Goal: Task Accomplishment & Management: Manage account settings

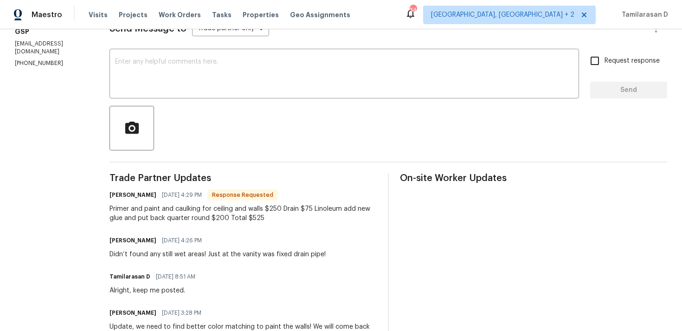
scroll to position [148, 0]
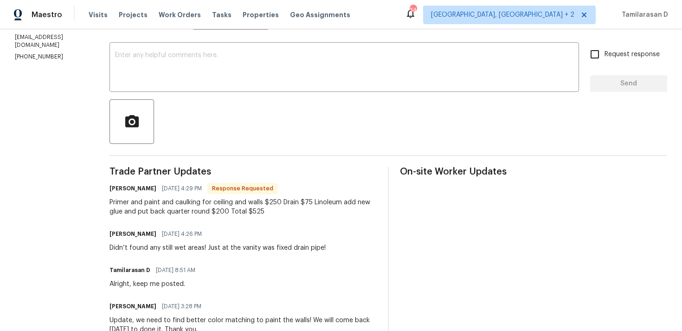
click at [207, 201] on div "Primer and paint and caulking for ceiling and walls $250 Drain $75 Linoleum add…" at bounding box center [243, 207] width 267 height 19
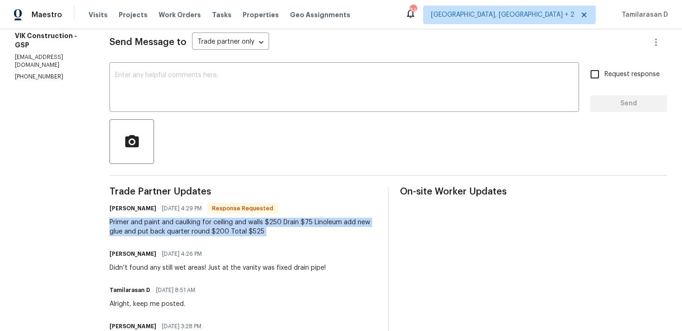
scroll to position [0, 0]
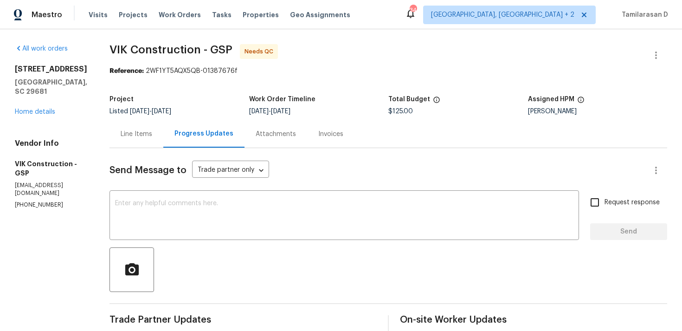
click at [160, 126] on div "Line Items" at bounding box center [137, 133] width 54 height 27
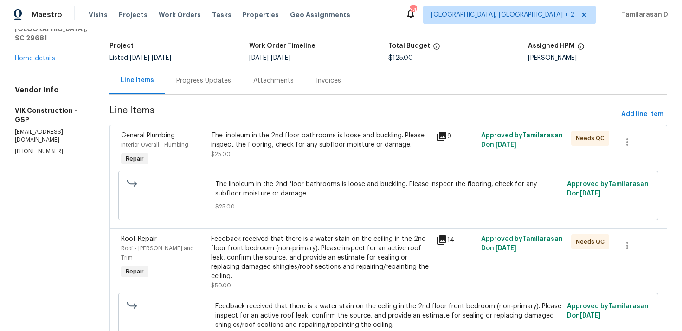
click at [209, 76] on div "Progress Updates" at bounding box center [203, 80] width 55 height 9
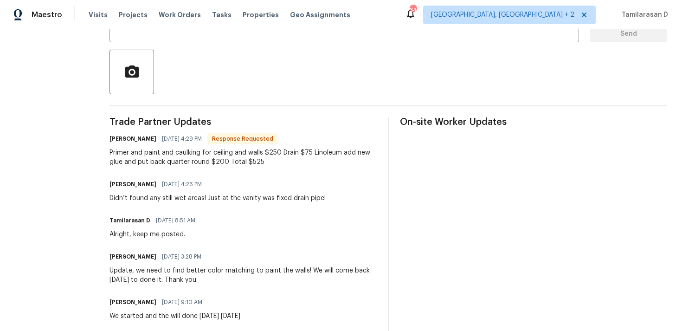
scroll to position [198, 0]
click at [213, 148] on div "Primer and paint and caulking for ceiling and walls $250 Drain $75 Linoleum add…" at bounding box center [243, 157] width 267 height 19
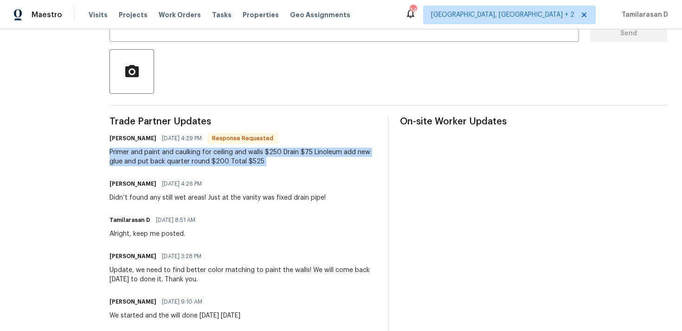
click at [199, 183] on span "[DATE] 4:26 PM" at bounding box center [182, 183] width 40 height 9
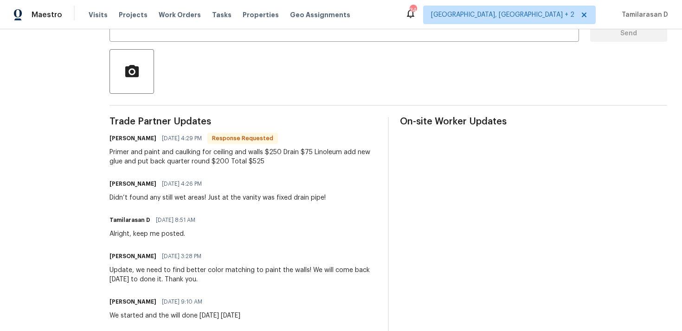
click at [199, 183] on span "[DATE] 4:26 PM" at bounding box center [182, 183] width 40 height 9
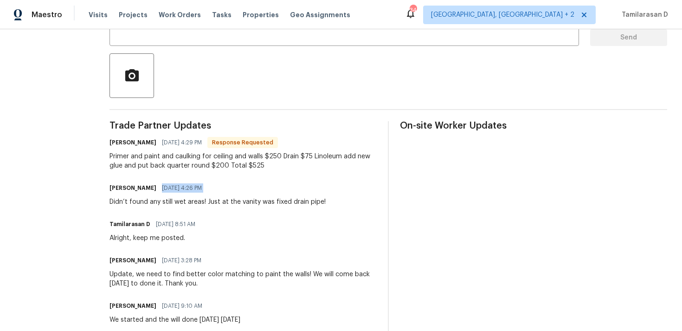
scroll to position [193, 0]
click at [241, 203] on div "Didn’t found any still wet areas! Just at the vanity was fixed drain pipe!" at bounding box center [218, 202] width 216 height 9
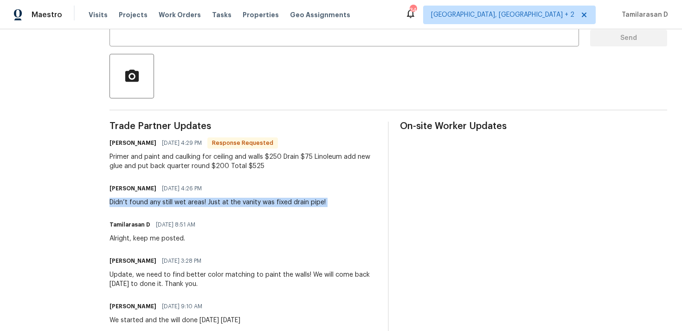
click at [251, 157] on div "Primer and paint and caulking for ceiling and walls $250 Drain $75 Linoleum add…" at bounding box center [243, 161] width 267 height 19
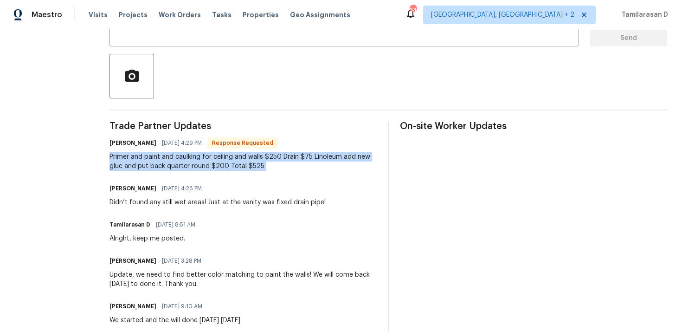
click at [199, 164] on div "Primer and paint and caulking for ceiling and walls $250 Drain $75 Linoleum add…" at bounding box center [243, 161] width 267 height 19
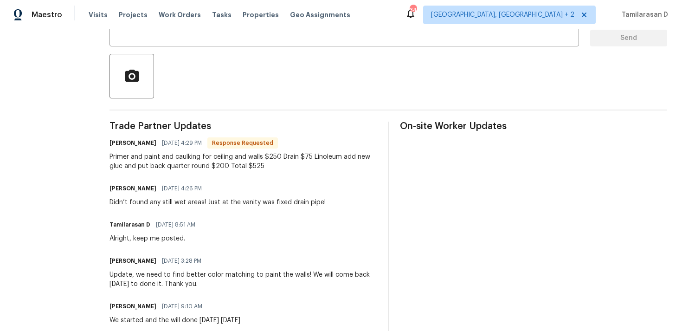
click at [151, 159] on div "Primer and paint and caulking for ceiling and walls $250 Drain $75 Linoleum add…" at bounding box center [243, 161] width 267 height 19
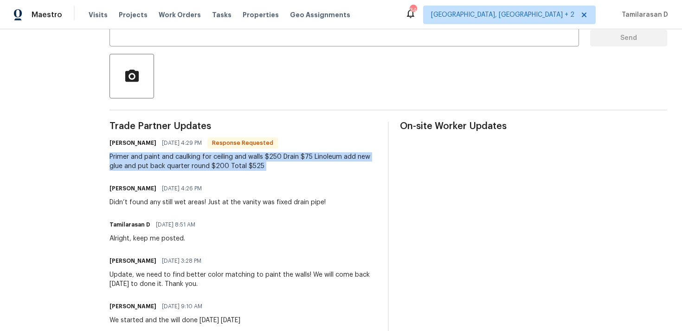
click at [151, 159] on div "Primer and paint and caulking for ceiling and walls $250 Drain $75 Linoleum add…" at bounding box center [243, 161] width 267 height 19
click at [180, 161] on div "Primer and paint and caulking for ceiling and walls $250 Drain $75 Linoleum add…" at bounding box center [243, 161] width 267 height 19
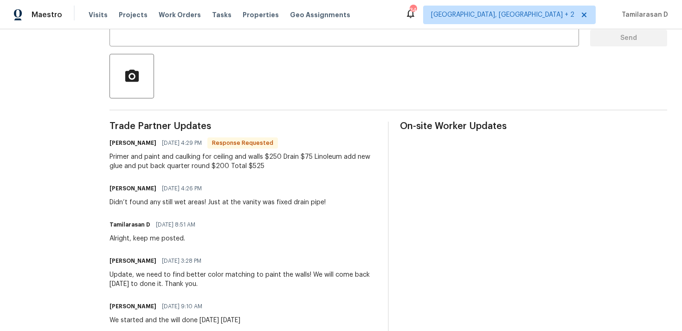
click at [180, 161] on div "Primer and paint and caulking for ceiling and walls $250 Drain $75 Linoleum add…" at bounding box center [243, 161] width 267 height 19
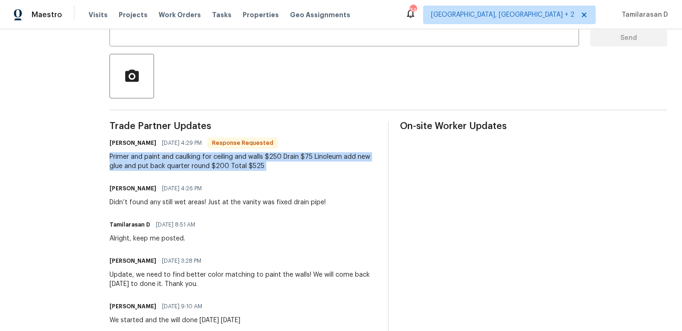
click at [230, 150] on div "[PERSON_NAME] [DATE] 4:29 PM Response Requested Primer and paint and caulking f…" at bounding box center [243, 153] width 267 height 34
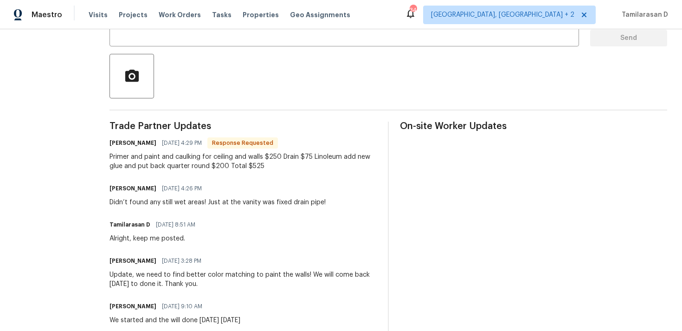
click at [230, 150] on div "[PERSON_NAME] [DATE] 4:29 PM Response Requested Primer and paint and caulking f…" at bounding box center [243, 153] width 267 height 34
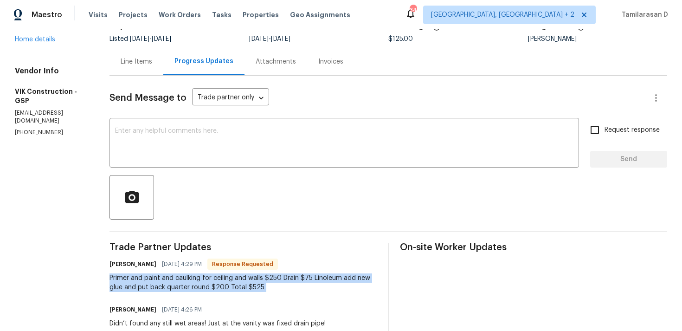
scroll to position [0, 0]
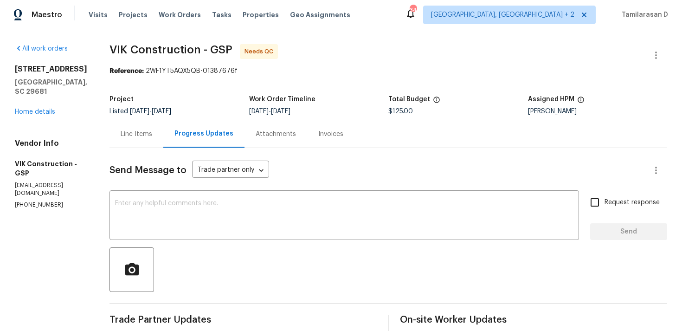
click at [155, 141] on div "Line Items" at bounding box center [137, 133] width 54 height 27
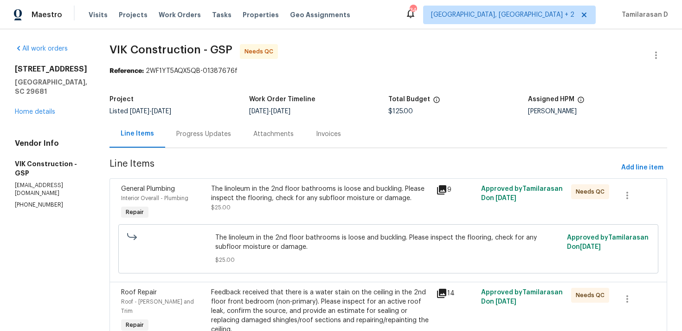
click at [198, 126] on div "Progress Updates" at bounding box center [203, 133] width 77 height 27
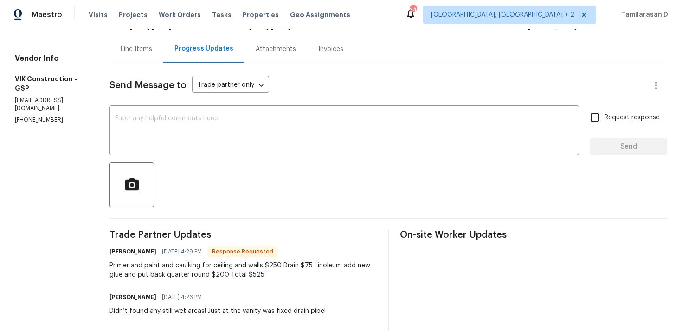
scroll to position [80, 0]
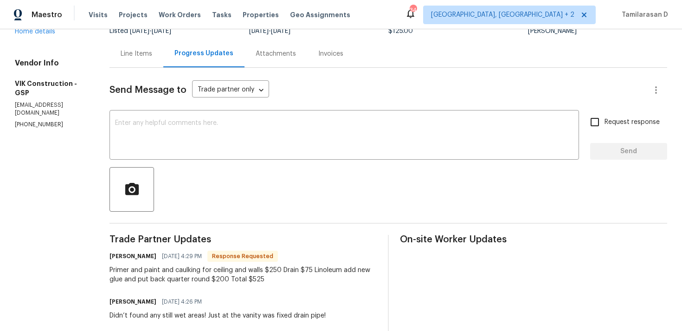
click at [152, 58] on div "Line Items" at bounding box center [137, 53] width 32 height 9
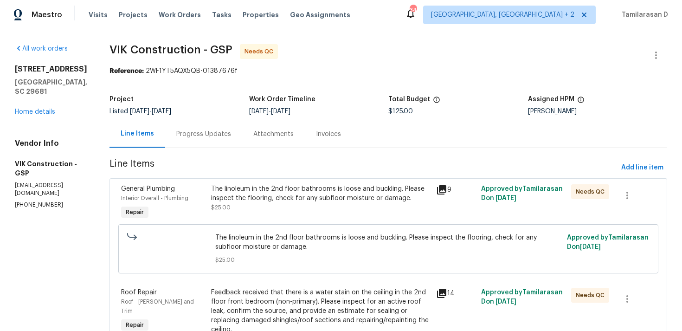
click at [205, 130] on div "Progress Updates" at bounding box center [203, 133] width 55 height 9
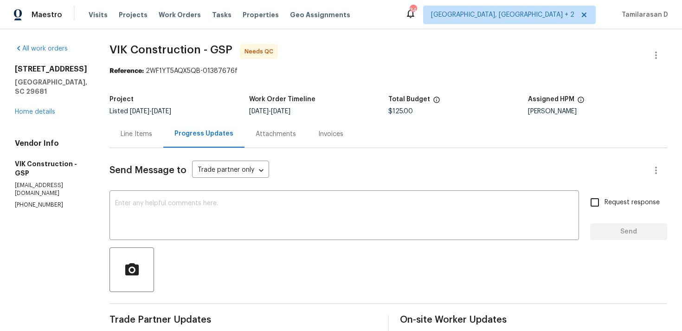
click at [152, 144] on div "Line Items" at bounding box center [137, 133] width 54 height 27
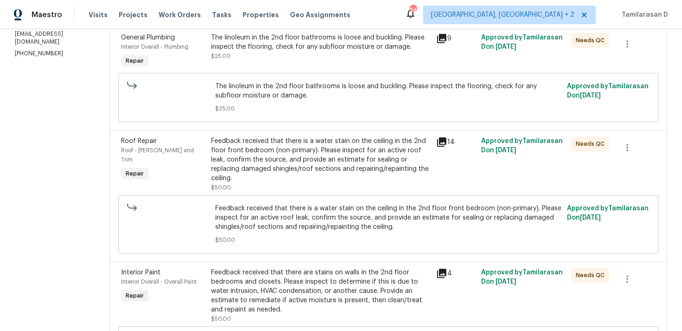
scroll to position [174, 0]
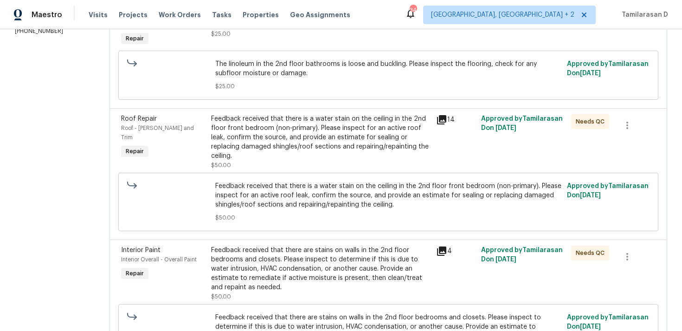
click at [307, 142] on div "Feedback received that there is a water stain on the ceiling in the 2nd floor f…" at bounding box center [320, 137] width 219 height 46
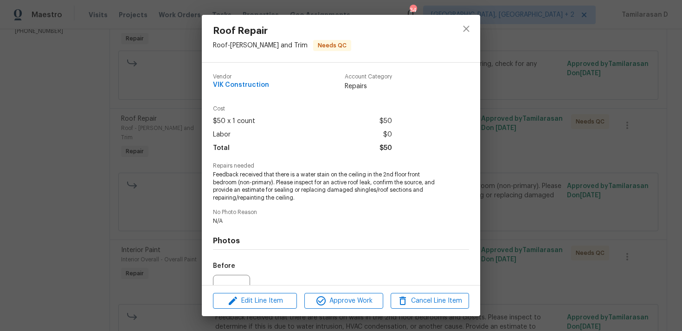
click at [188, 197] on div "Roof Repair Roof - [PERSON_NAME] and Trim Needs QC Vendor VIK Construction Acco…" at bounding box center [341, 165] width 682 height 331
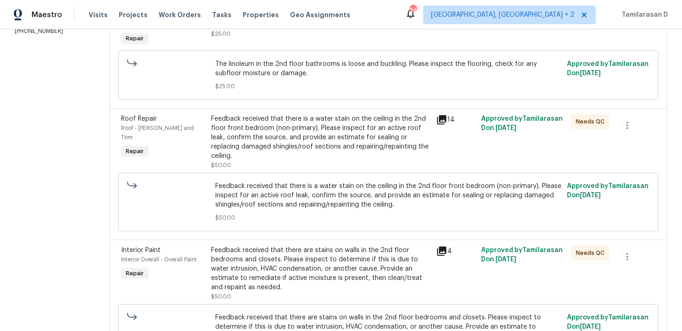
click at [309, 281] on div "Feedback received that there are stains on walls in the 2nd floor bedrooms and …" at bounding box center [320, 268] width 219 height 46
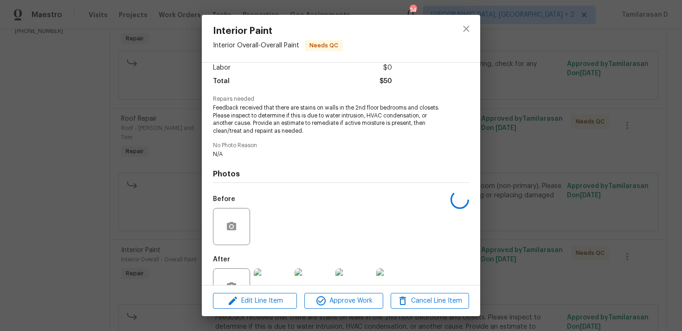
scroll to position [97, 0]
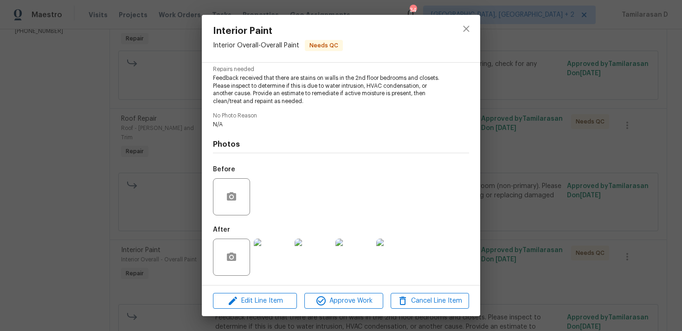
click at [278, 251] on img at bounding box center [272, 256] width 37 height 37
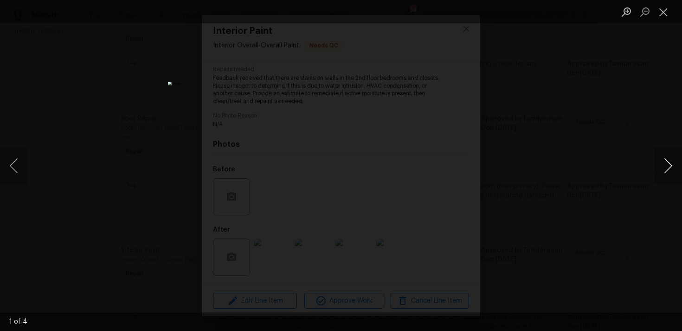
click at [675, 167] on button "Next image" at bounding box center [668, 165] width 28 height 37
click at [669, 167] on button "Next image" at bounding box center [668, 165] width 28 height 37
click at [669, 13] on button "Close lightbox" at bounding box center [663, 12] width 19 height 16
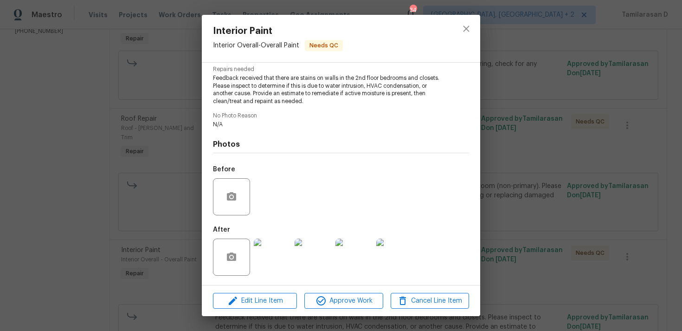
click at [173, 175] on div "Interior Paint Interior Overall - Overall Paint Needs QC Vendor VIK Constructio…" at bounding box center [341, 165] width 682 height 331
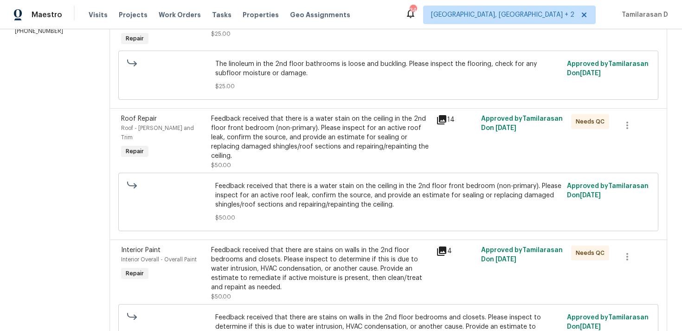
click at [288, 135] on div "Feedback received that there is a water stain on the ceiling in the 2nd floor f…" at bounding box center [320, 137] width 219 height 46
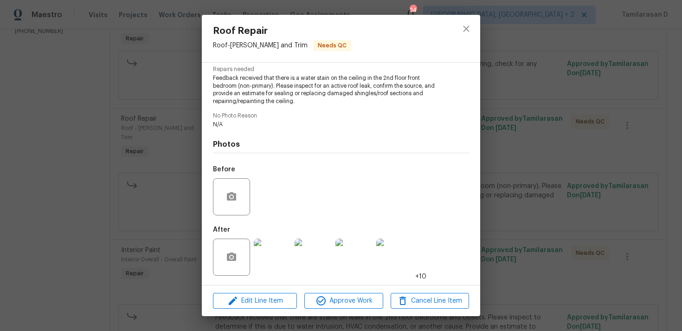
click at [268, 239] on img at bounding box center [272, 256] width 37 height 37
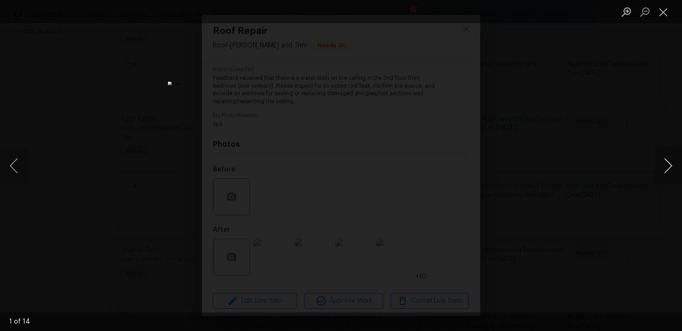
click at [664, 166] on button "Next image" at bounding box center [668, 165] width 28 height 37
click at [664, 168] on button "Next image" at bounding box center [668, 165] width 28 height 37
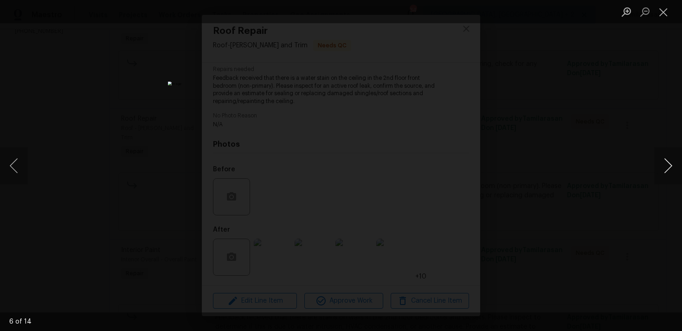
click at [664, 168] on button "Next image" at bounding box center [668, 165] width 28 height 37
click at [664, 165] on button "Next image" at bounding box center [668, 165] width 28 height 37
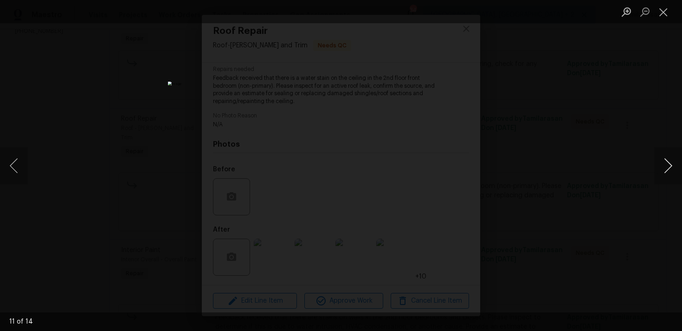
click at [664, 165] on button "Next image" at bounding box center [668, 165] width 28 height 37
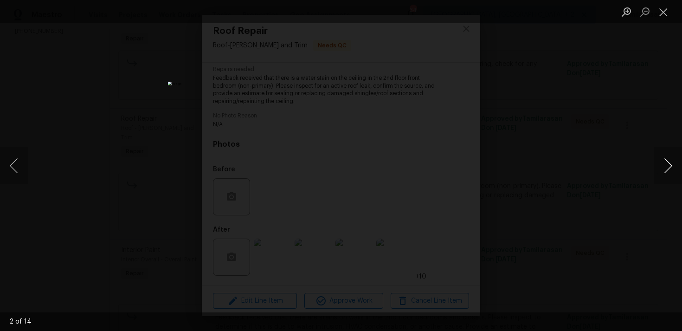
click at [664, 165] on button "Next image" at bounding box center [668, 165] width 28 height 37
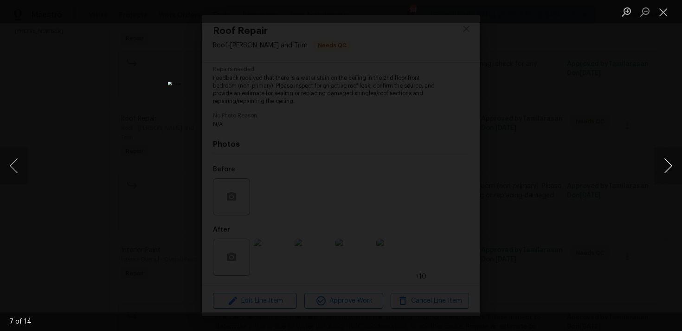
click at [664, 165] on button "Next image" at bounding box center [668, 165] width 28 height 37
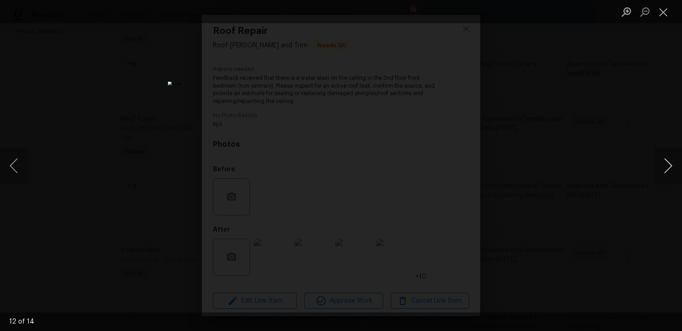
click at [664, 165] on button "Next image" at bounding box center [668, 165] width 28 height 37
click at [666, 161] on button "Next image" at bounding box center [668, 165] width 28 height 37
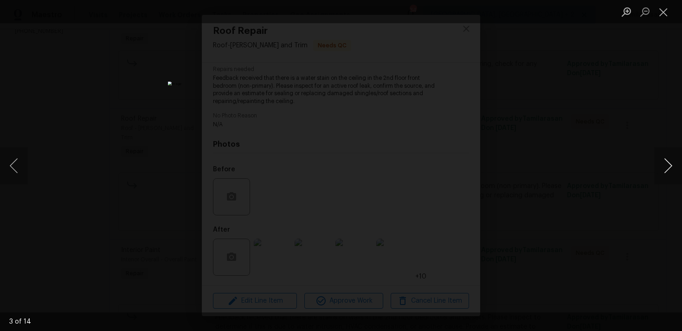
click at [666, 161] on button "Next image" at bounding box center [668, 165] width 28 height 37
click at [675, 169] on button "Next image" at bounding box center [668, 165] width 28 height 37
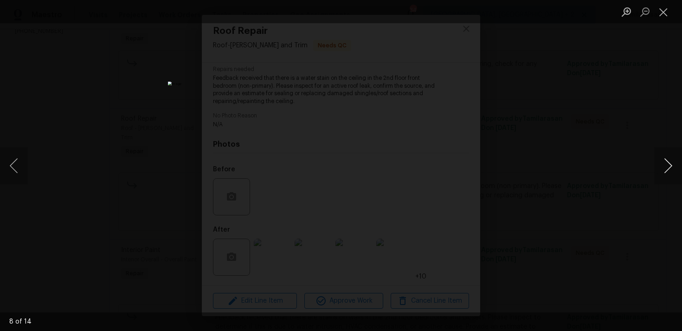
click at [675, 169] on button "Next image" at bounding box center [668, 165] width 28 height 37
click at [674, 169] on button "Next image" at bounding box center [668, 165] width 28 height 37
click at [659, 8] on button "Close lightbox" at bounding box center [663, 12] width 19 height 16
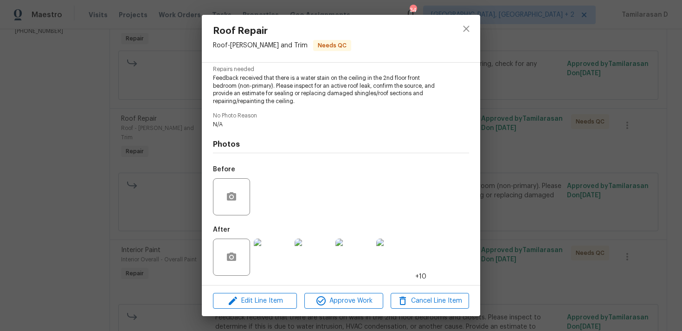
click at [134, 206] on div "Roof Repair Roof - [PERSON_NAME] and Trim Needs QC Vendor VIK Construction Acco…" at bounding box center [341, 165] width 682 height 331
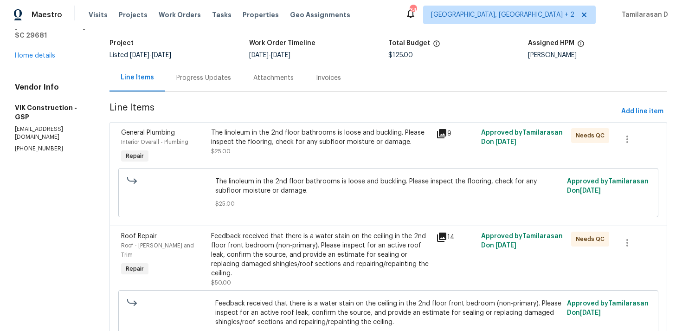
scroll to position [20, 0]
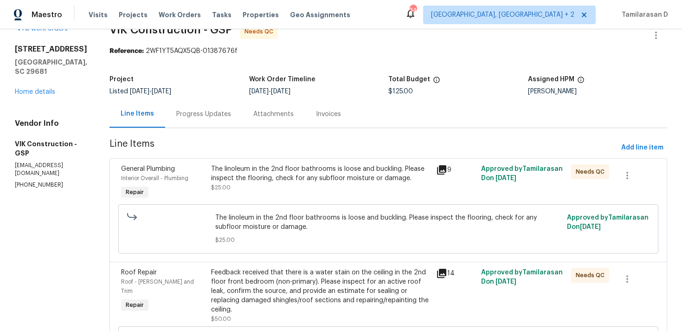
click at [293, 180] on div "The linoleum in the 2nd floor bathrooms is loose and buckling. Please inspect t…" at bounding box center [320, 173] width 219 height 19
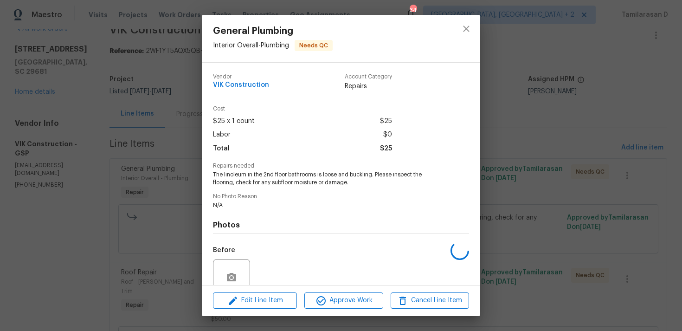
scroll to position [81, 0]
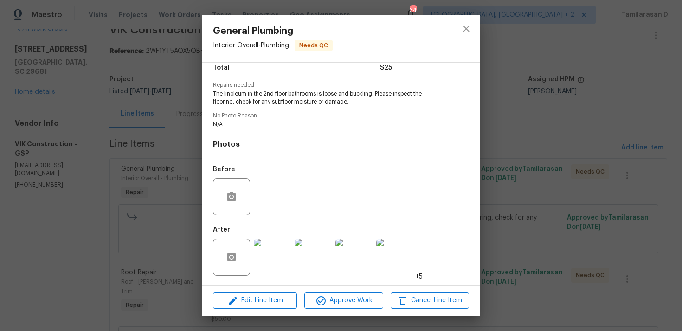
click at [275, 252] on img at bounding box center [272, 256] width 37 height 37
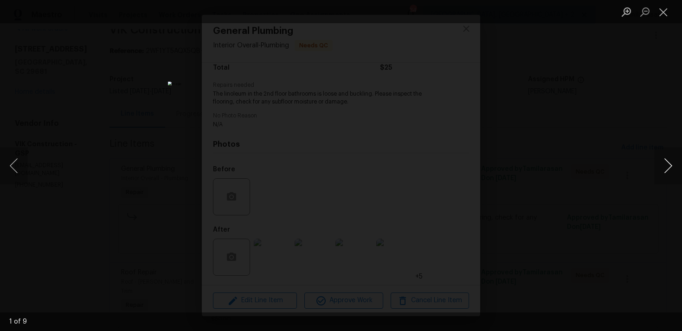
click at [672, 164] on button "Next image" at bounding box center [668, 165] width 28 height 37
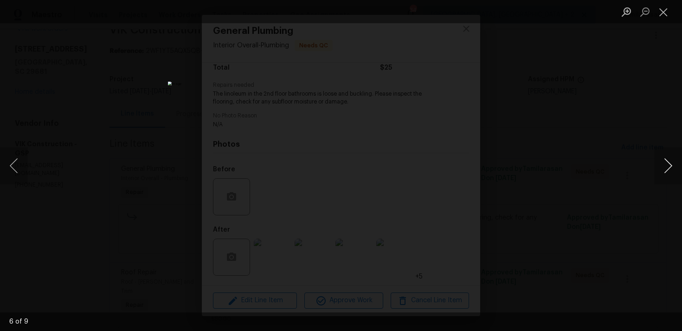
click at [672, 164] on button "Next image" at bounding box center [668, 165] width 28 height 37
click at [671, 162] on button "Next image" at bounding box center [668, 165] width 28 height 37
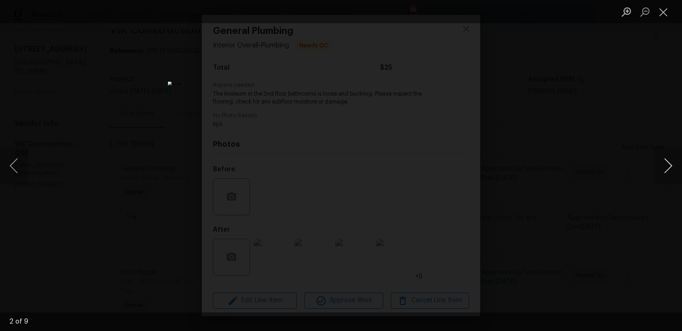
click at [671, 162] on button "Next image" at bounding box center [668, 165] width 28 height 37
click at [666, 165] on button "Next image" at bounding box center [668, 165] width 28 height 37
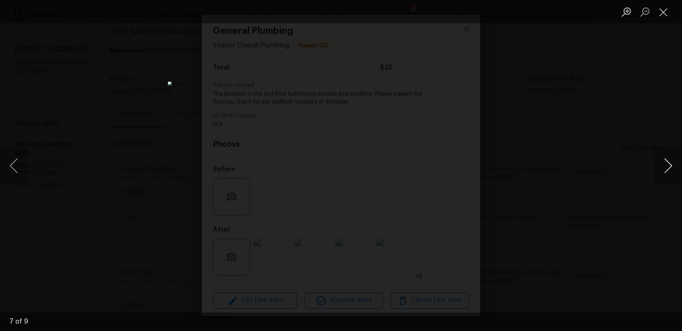
click at [666, 165] on button "Next image" at bounding box center [668, 165] width 28 height 37
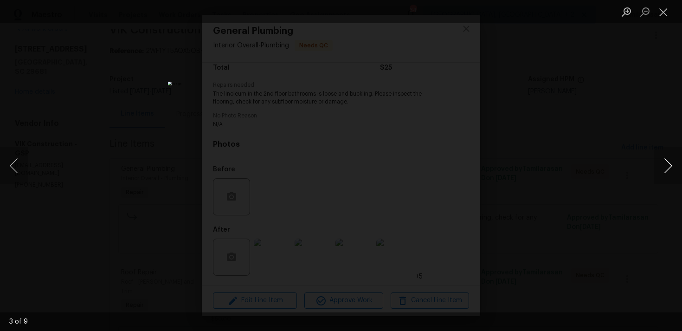
click at [666, 165] on button "Next image" at bounding box center [668, 165] width 28 height 37
click at [673, 174] on button "Next image" at bounding box center [668, 165] width 28 height 37
click at [664, 8] on button "Close lightbox" at bounding box center [663, 12] width 19 height 16
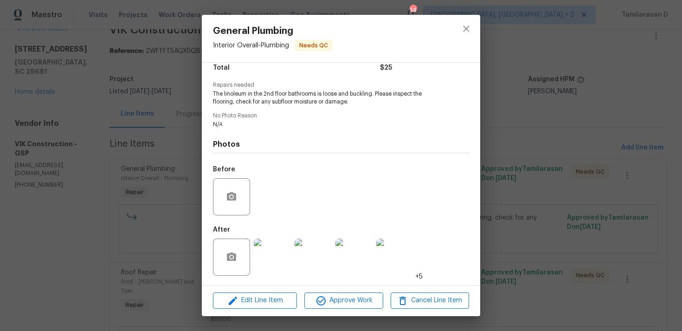
click at [189, 118] on div "General Plumbing Interior Overall - Plumbing Needs QC Vendor VIK Construction A…" at bounding box center [341, 165] width 682 height 331
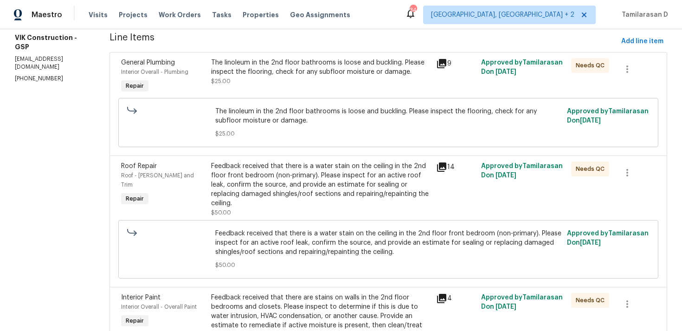
scroll to position [80, 0]
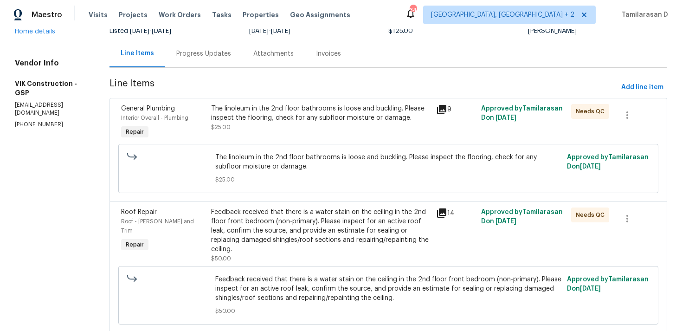
click at [259, 139] on div "The linoleum in the 2nd floor bathrooms is loose and buckling. Please inspect t…" at bounding box center [320, 122] width 225 height 43
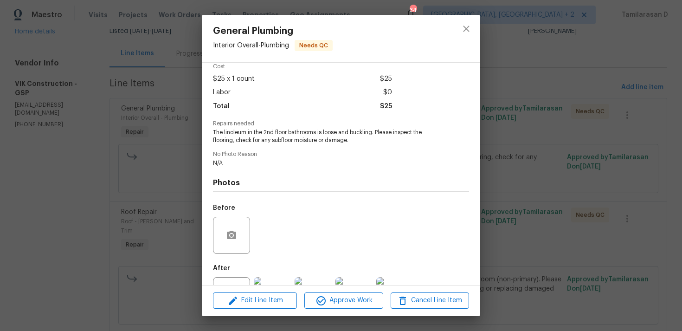
scroll to position [81, 0]
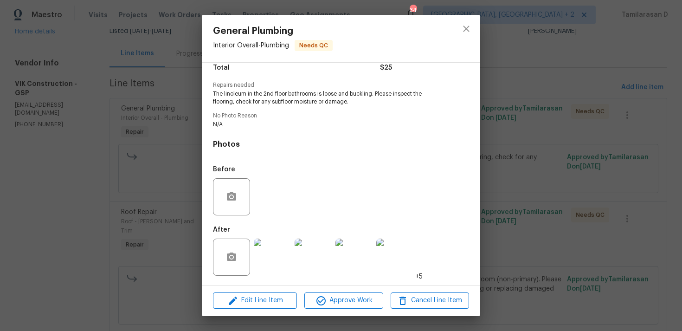
click at [155, 212] on div "General Plumbing Interior Overall - Plumbing Needs QC Vendor VIK Construction A…" at bounding box center [341, 165] width 682 height 331
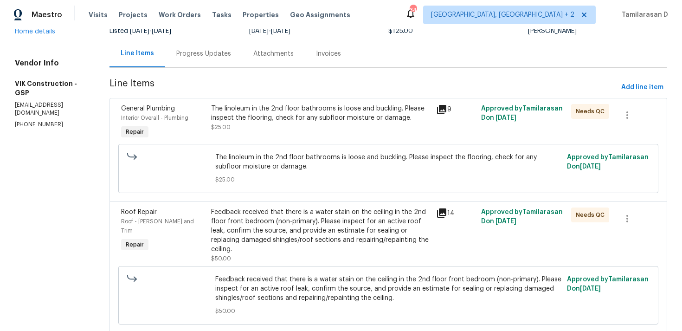
click at [273, 226] on div "Feedback received that there is a water stain on the ceiling in the 2nd floor f…" at bounding box center [320, 230] width 219 height 46
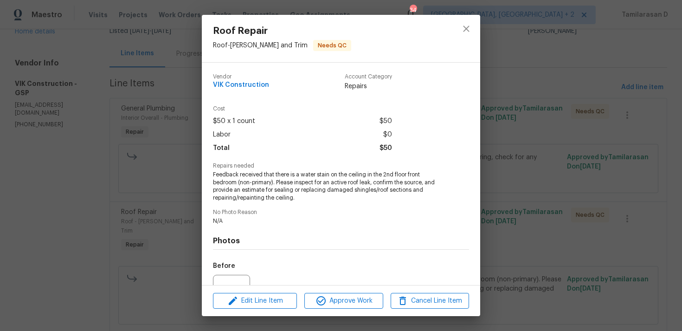
scroll to position [97, 0]
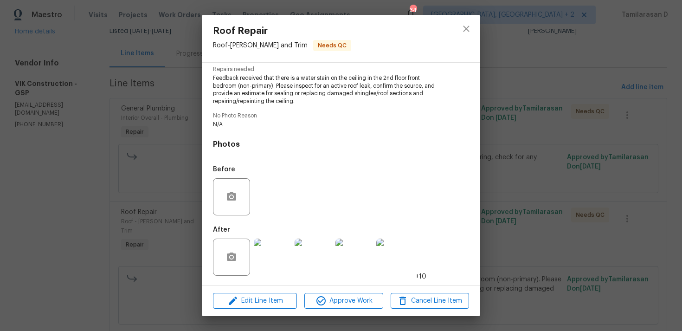
click at [66, 178] on div "Roof Repair Roof - [PERSON_NAME] and Trim Needs QC Vendor VIK Construction Acco…" at bounding box center [341, 165] width 682 height 331
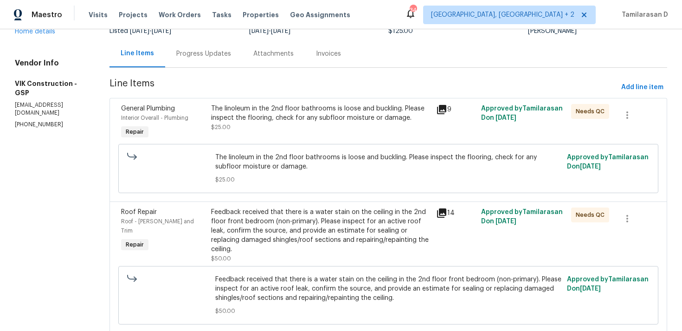
click at [216, 51] on div "Progress Updates" at bounding box center [203, 53] width 55 height 9
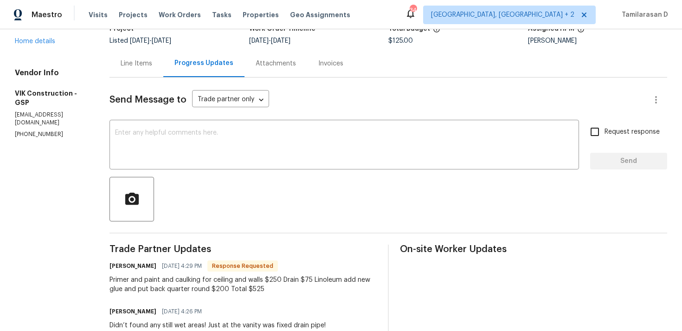
scroll to position [69, 0]
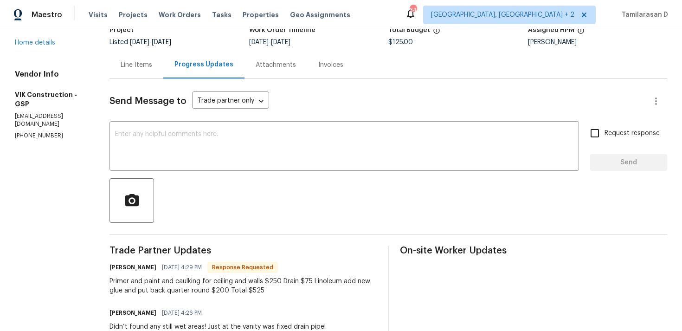
click at [151, 65] on div "Line Items" at bounding box center [137, 64] width 32 height 9
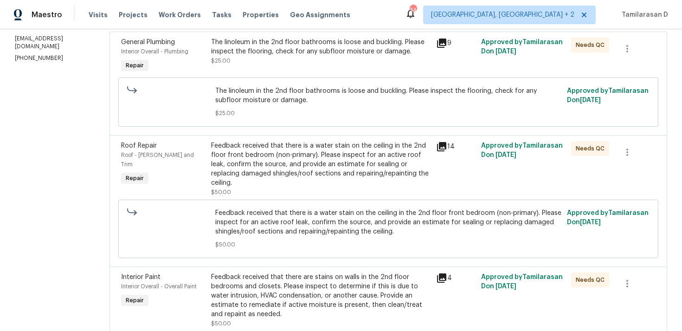
scroll to position [240, 0]
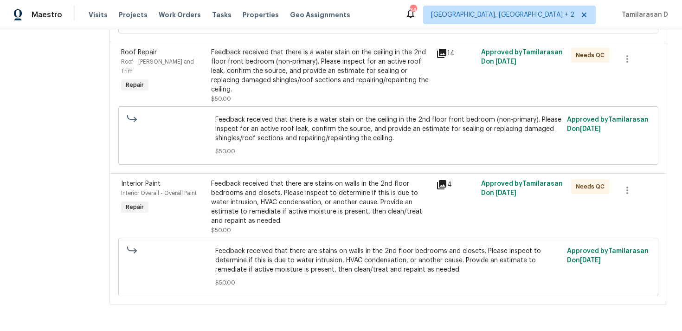
click at [289, 207] on div "Feedback received that there are stains on walls in the 2nd floor bedrooms and …" at bounding box center [320, 202] width 219 height 46
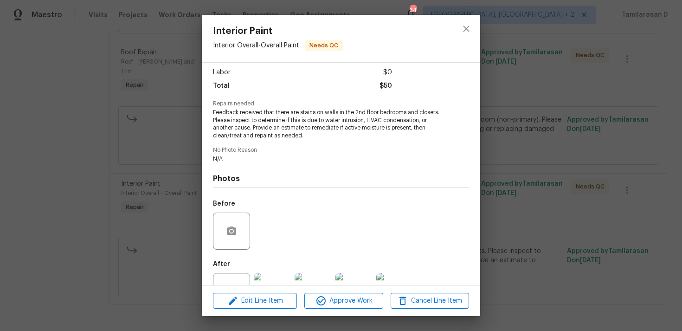
scroll to position [97, 0]
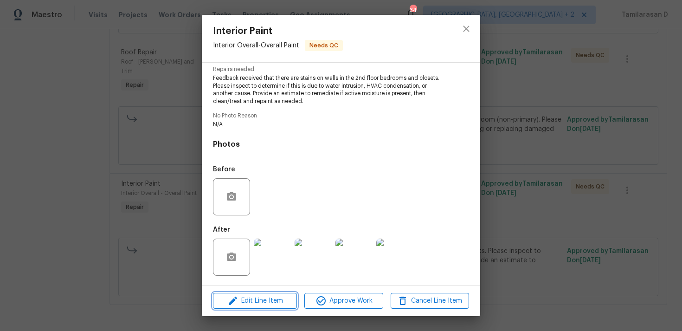
click at [245, 296] on span "Edit Line Item" at bounding box center [255, 301] width 78 height 12
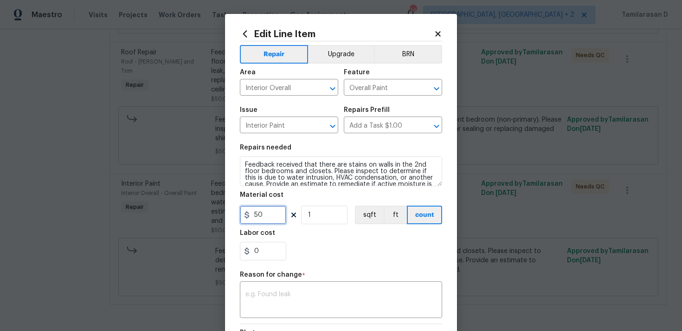
click at [266, 215] on input "50" at bounding box center [263, 215] width 46 height 19
type input "75"
click at [280, 302] on textarea at bounding box center [340, 300] width 191 height 19
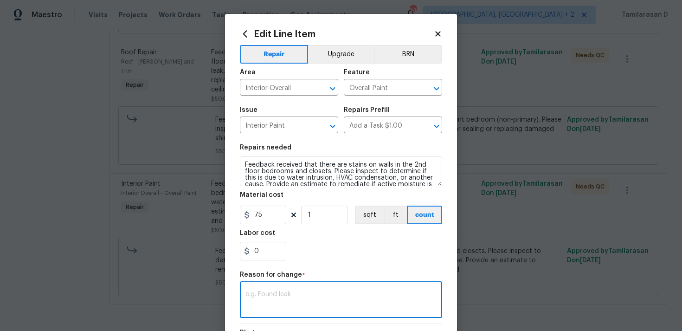
scroll to position [127, 0]
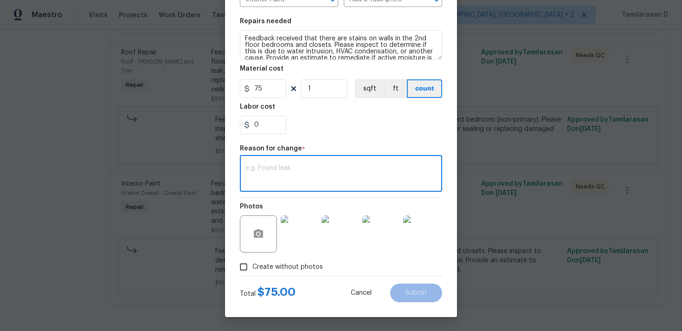
paste textarea "(TD) Updated per vendor’s final cost."
type textarea "(TD) Updated per vendor’s final cost."
click at [431, 290] on button "Submit" at bounding box center [416, 293] width 52 height 19
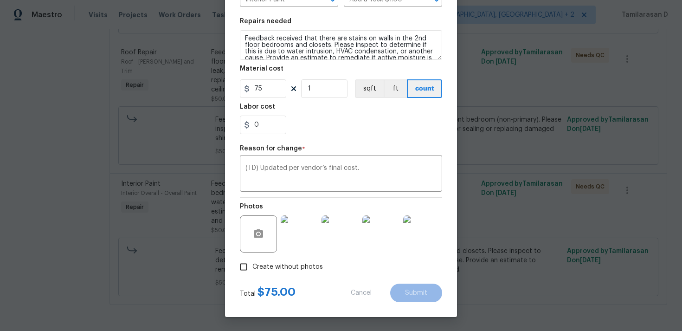
type input "50"
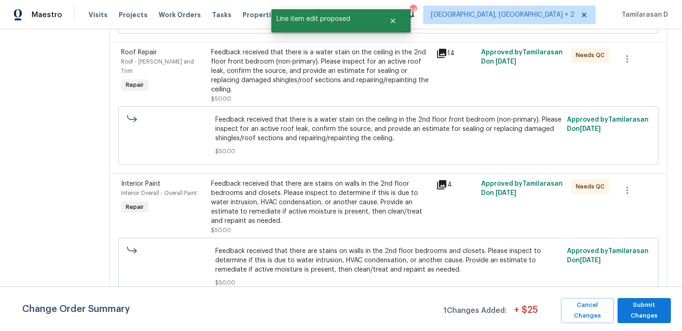
scroll to position [0, 0]
click at [635, 316] on span "Submit Changes" at bounding box center [644, 310] width 44 height 21
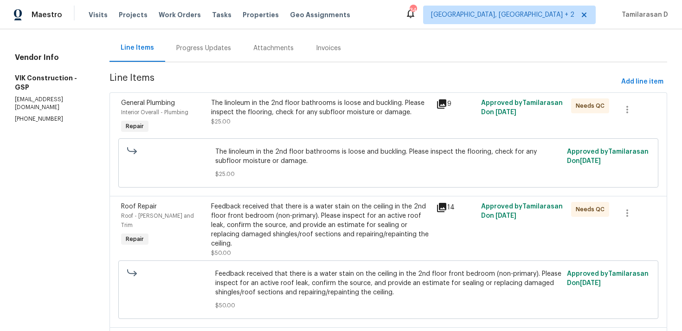
scroll to position [81, 0]
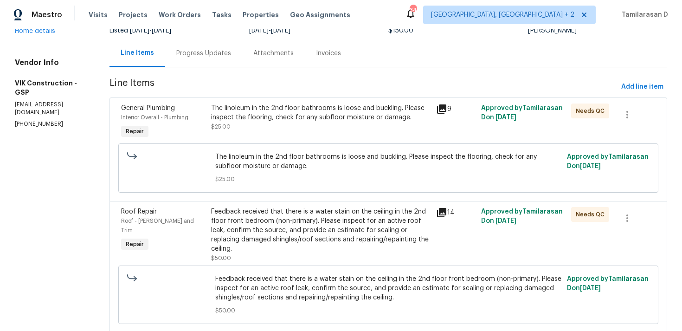
click at [314, 122] on div "The linoleum in the 2nd floor bathrooms is loose and buckling. Please inspect t…" at bounding box center [320, 117] width 219 height 28
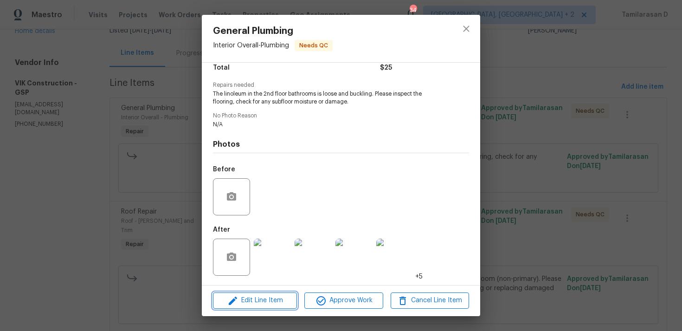
click at [277, 303] on span "Edit Line Item" at bounding box center [255, 301] width 78 height 12
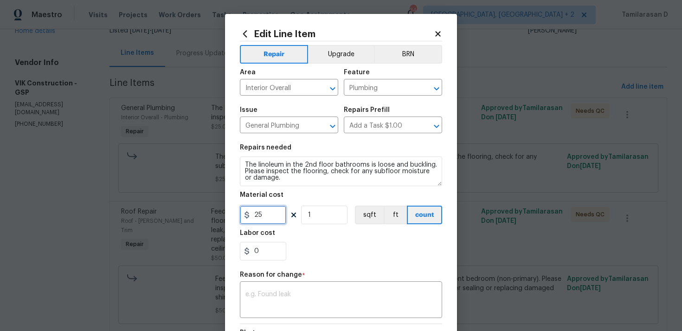
click at [257, 213] on input "25" at bounding box center [263, 215] width 46 height 19
type input "200"
click at [268, 305] on textarea at bounding box center [340, 300] width 191 height 19
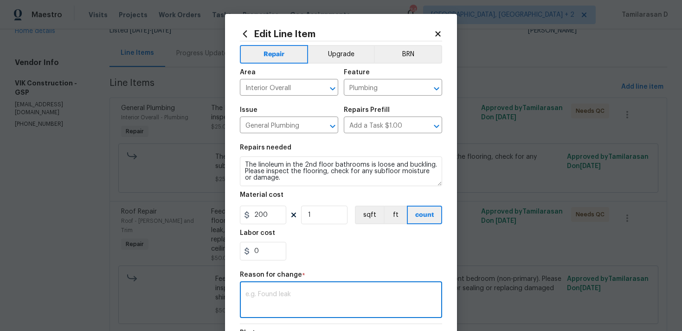
paste textarea "(TD) Updated per vendor’s final cost."
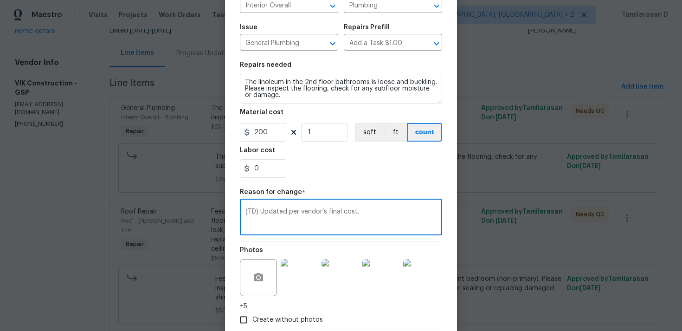
scroll to position [136, 0]
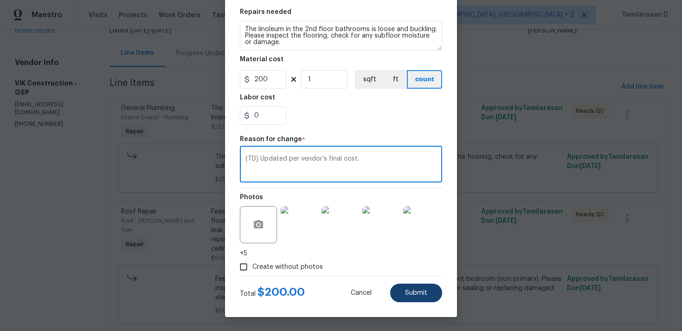
type textarea "(TD) Updated per vendor’s final cost."
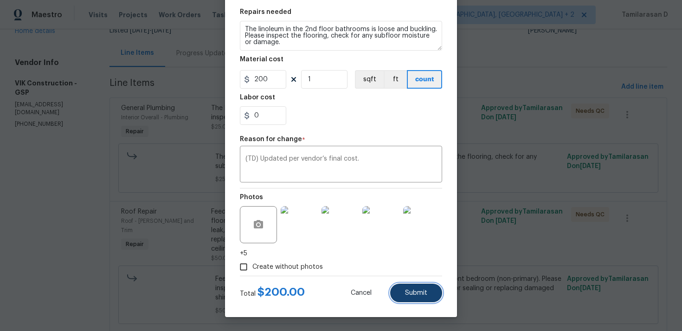
click at [431, 289] on button "Submit" at bounding box center [416, 293] width 52 height 19
type input "25"
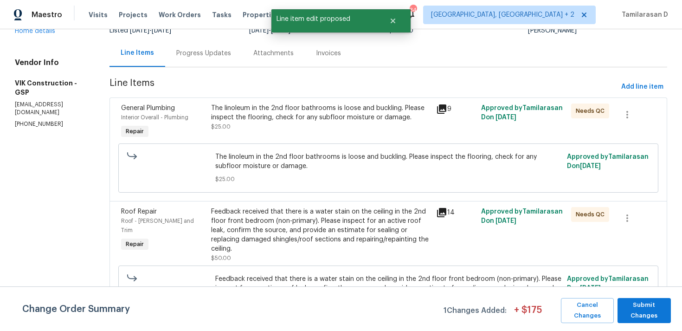
scroll to position [0, 0]
click at [637, 311] on span "Submit Changes" at bounding box center [644, 310] width 44 height 21
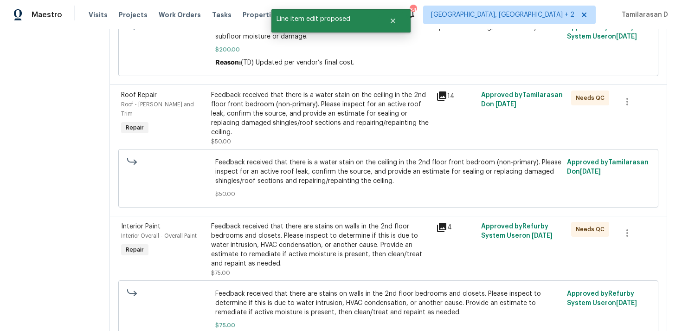
scroll to position [189, 0]
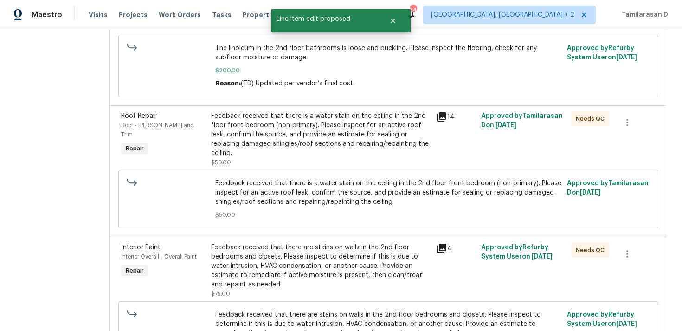
click at [277, 133] on div "Feedback received that there is a water stain on the ceiling in the 2nd floor f…" at bounding box center [320, 134] width 219 height 46
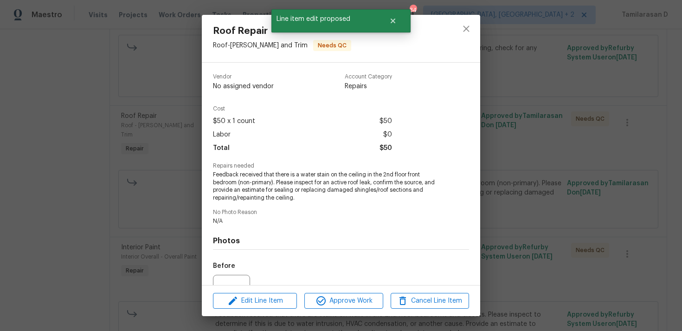
scroll to position [97, 0]
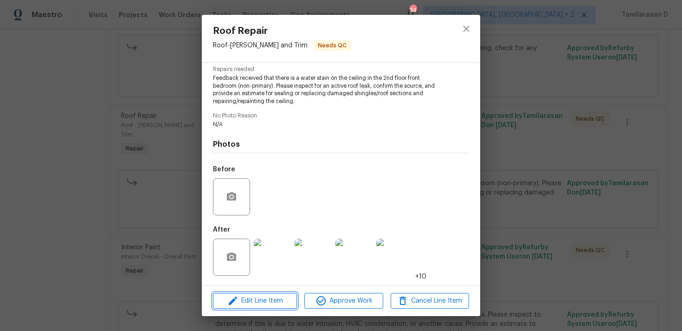
click at [257, 295] on span "Edit Line Item" at bounding box center [255, 301] width 78 height 12
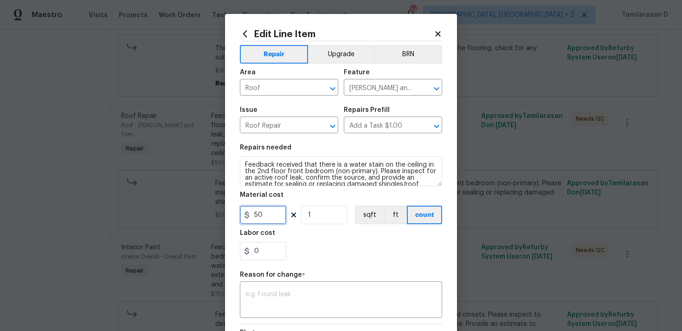
click at [255, 213] on input "50" at bounding box center [263, 215] width 46 height 19
click at [192, 128] on body "Maestro Visits Projects Work Orders Tasks Properties Geo Assignments 34 [GEOGRA…" at bounding box center [341, 165] width 682 height 331
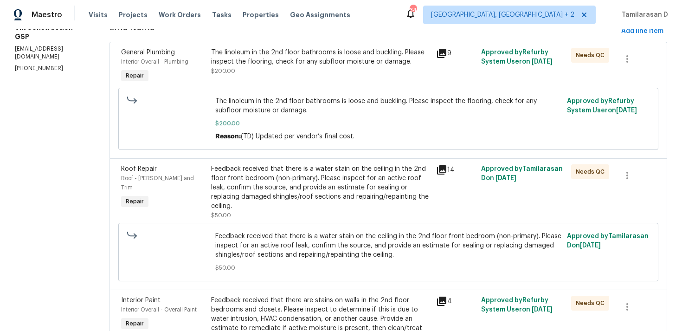
scroll to position [233, 0]
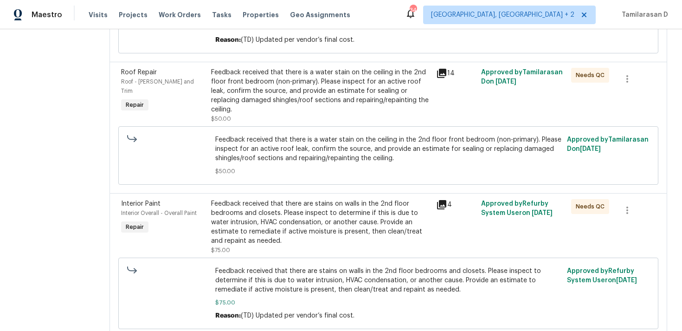
click at [270, 90] on div "Feedback received that there is a water stain on the ceiling in the 2nd floor f…" at bounding box center [320, 91] width 219 height 46
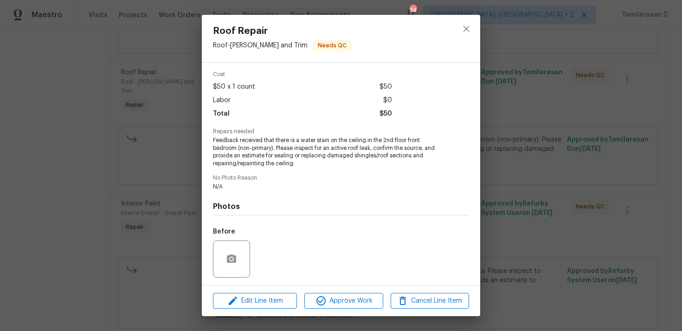
scroll to position [70, 0]
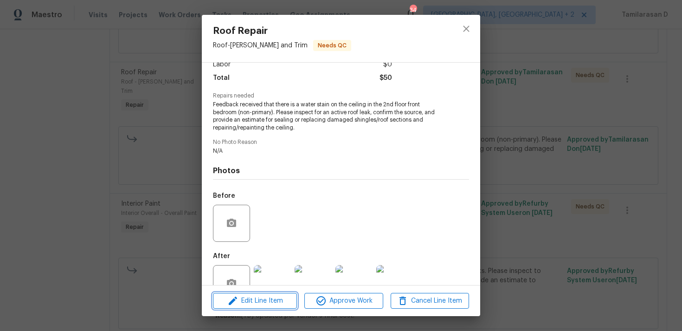
click at [244, 296] on span "Edit Line Item" at bounding box center [255, 301] width 78 height 12
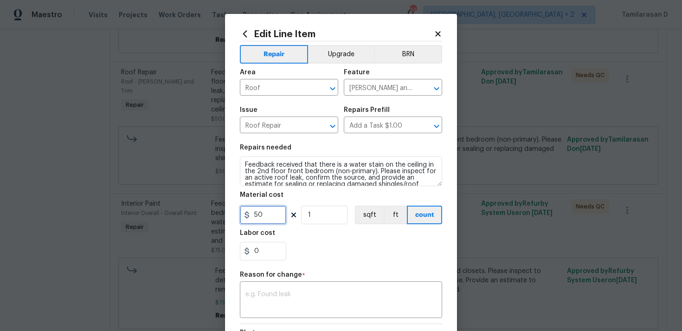
click at [252, 215] on input "50" at bounding box center [263, 215] width 46 height 19
type input "250"
click at [305, 292] on textarea at bounding box center [340, 300] width 191 height 19
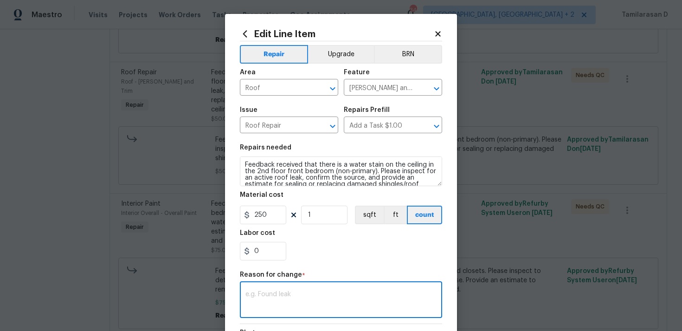
paste textarea "(TD) Updated per vendor’s final cost."
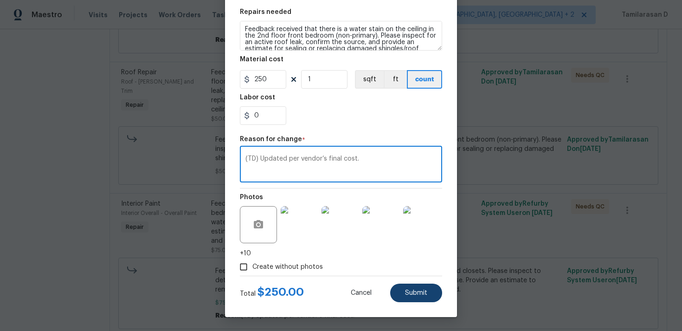
type textarea "(TD) Updated per vendor’s final cost."
click at [414, 291] on span "Submit" at bounding box center [416, 293] width 22 height 7
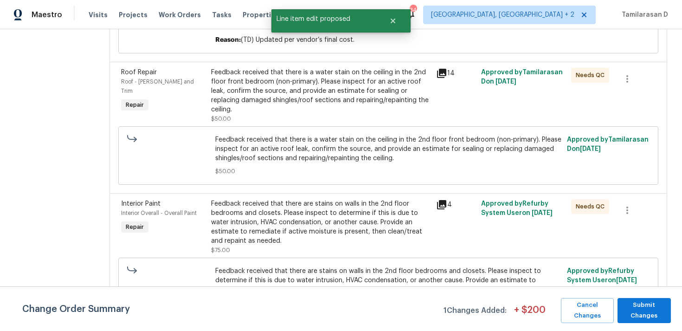
scroll to position [0, 0]
click at [638, 310] on span "Submit Changes" at bounding box center [644, 310] width 44 height 21
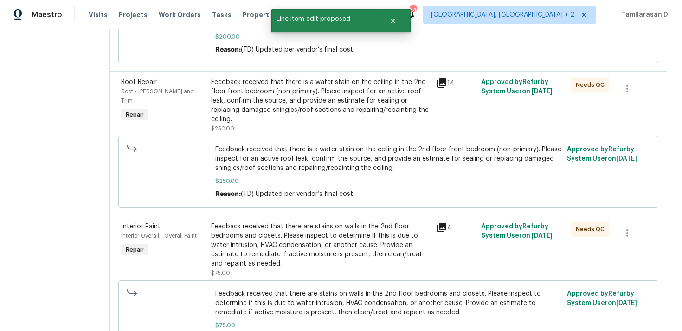
scroll to position [280, 0]
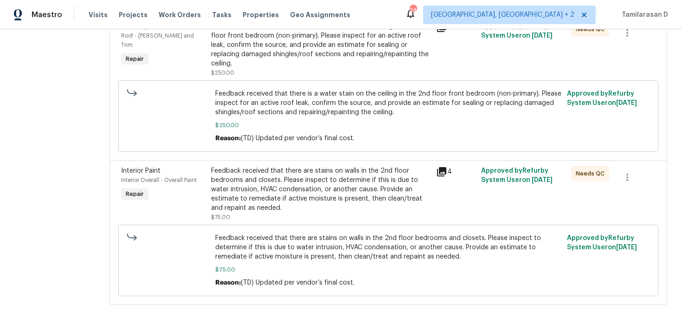
click at [301, 213] on div "Feedback received that there are stains on walls in the 2nd floor bedrooms and …" at bounding box center [320, 194] width 219 height 56
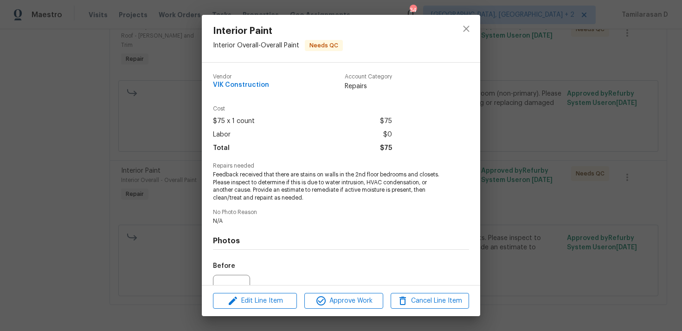
click at [176, 206] on div "Interior Paint Interior Overall - Overall Paint Needs QC Vendor VIK Constructio…" at bounding box center [341, 165] width 682 height 331
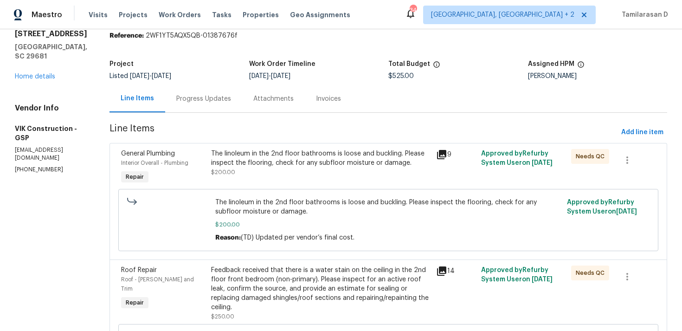
scroll to position [0, 0]
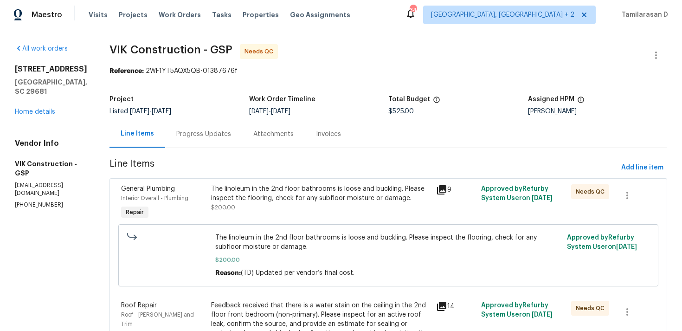
click at [227, 133] on div "Progress Updates" at bounding box center [203, 133] width 55 height 9
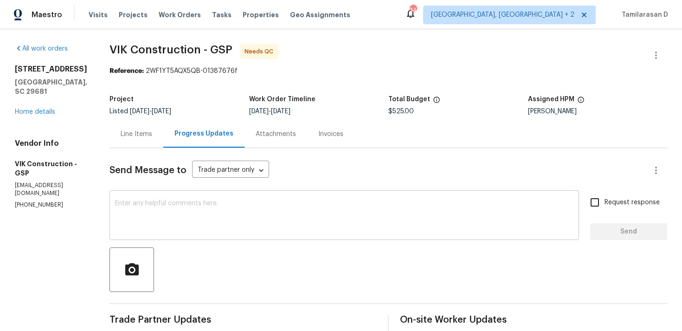
click at [210, 205] on textarea at bounding box center [344, 216] width 458 height 32
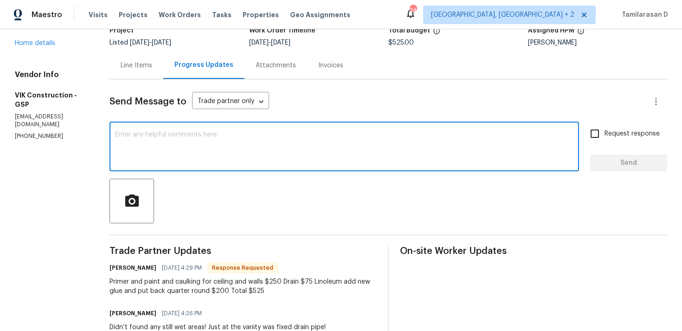
scroll to position [58, 0]
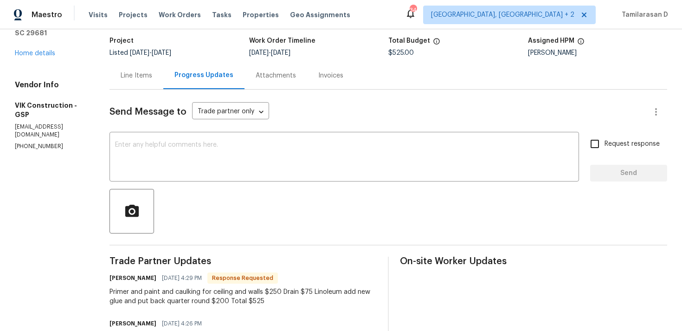
click at [163, 81] on div "Line Items" at bounding box center [137, 75] width 54 height 27
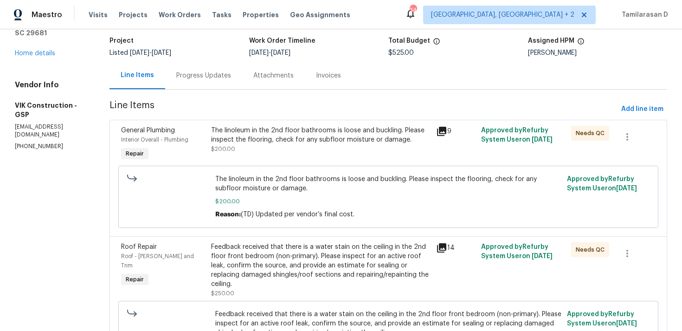
click at [301, 161] on div "The linoleum in the 2nd floor bathrooms is loose and buckling. Please inspect t…" at bounding box center [320, 144] width 225 height 43
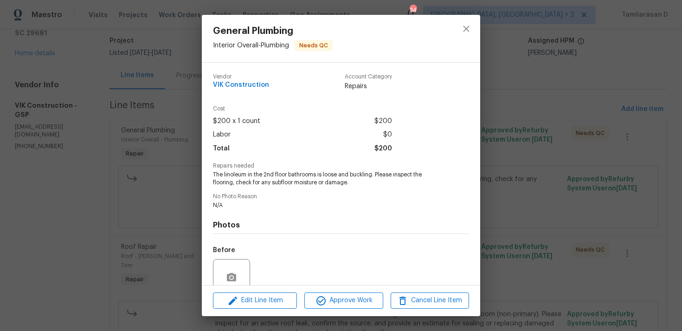
scroll to position [81, 0]
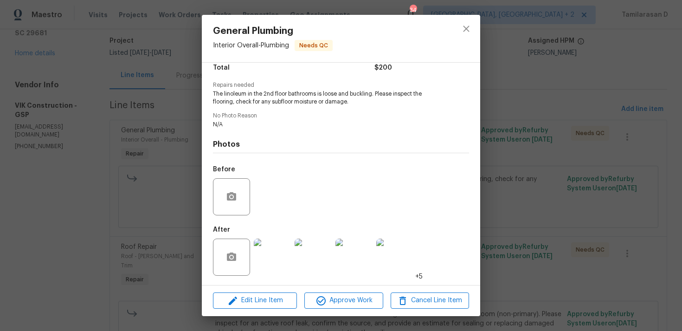
click at [269, 251] on img at bounding box center [272, 256] width 37 height 37
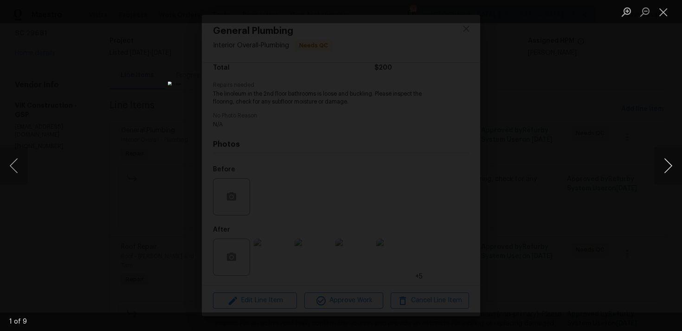
click at [675, 164] on button "Next image" at bounding box center [668, 165] width 28 height 37
click at [674, 163] on button "Next image" at bounding box center [668, 165] width 28 height 37
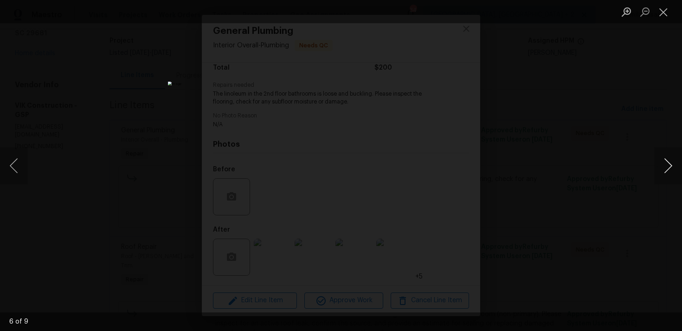
click at [674, 163] on button "Next image" at bounding box center [668, 165] width 28 height 37
click at [671, 164] on button "Next image" at bounding box center [668, 165] width 28 height 37
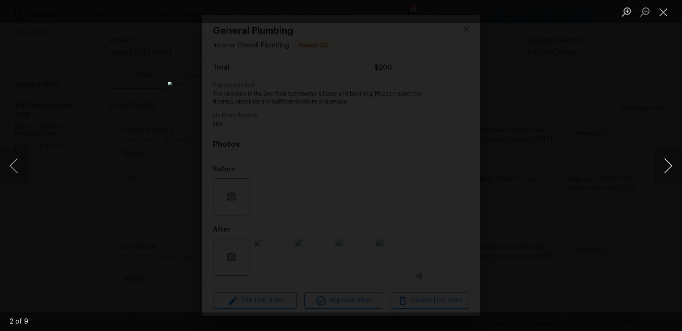
click at [671, 164] on button "Next image" at bounding box center [668, 165] width 28 height 37
click at [668, 163] on button "Next image" at bounding box center [668, 165] width 28 height 37
click at [670, 162] on button "Next image" at bounding box center [668, 165] width 28 height 37
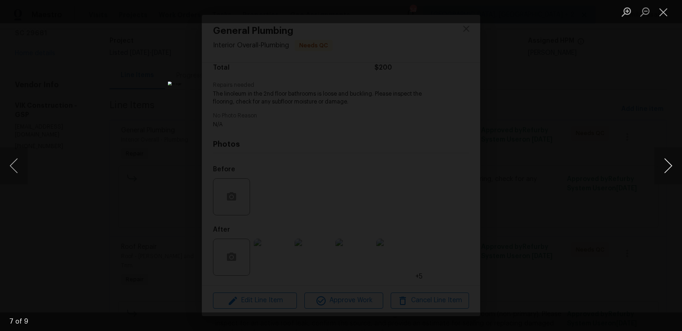
click at [667, 166] on button "Next image" at bounding box center [668, 165] width 28 height 37
click at [660, 160] on button "Next image" at bounding box center [668, 165] width 28 height 37
click at [659, 159] on button "Next image" at bounding box center [668, 165] width 28 height 37
click at [667, 163] on button "Next image" at bounding box center [668, 165] width 28 height 37
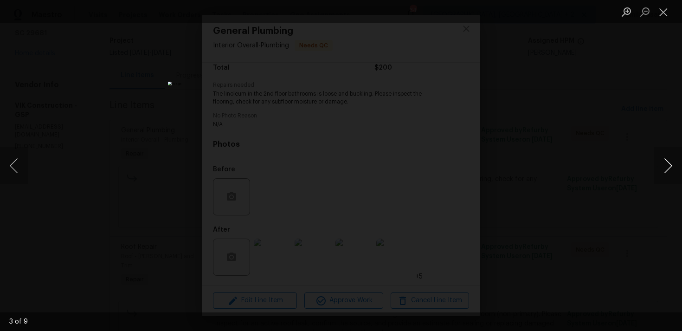
click at [668, 172] on button "Next image" at bounding box center [668, 165] width 28 height 37
click at [661, 163] on button "Next image" at bounding box center [668, 165] width 28 height 37
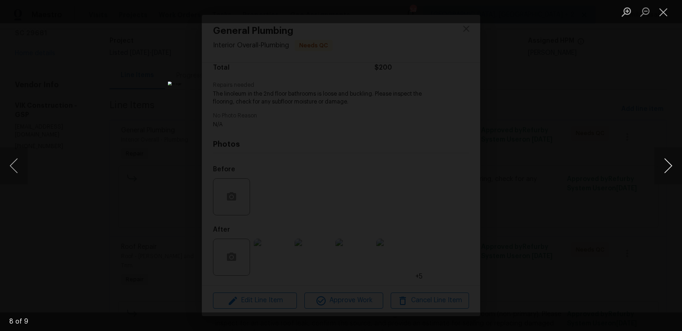
click at [661, 163] on button "Next image" at bounding box center [668, 165] width 28 height 37
click at [665, 174] on button "Next image" at bounding box center [668, 165] width 28 height 37
click at [663, 176] on button "Next image" at bounding box center [668, 165] width 28 height 37
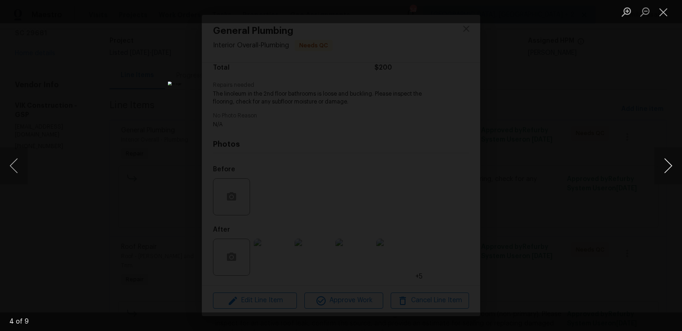
click at [663, 176] on button "Next image" at bounding box center [668, 165] width 28 height 37
click at [664, 167] on button "Next image" at bounding box center [668, 165] width 28 height 37
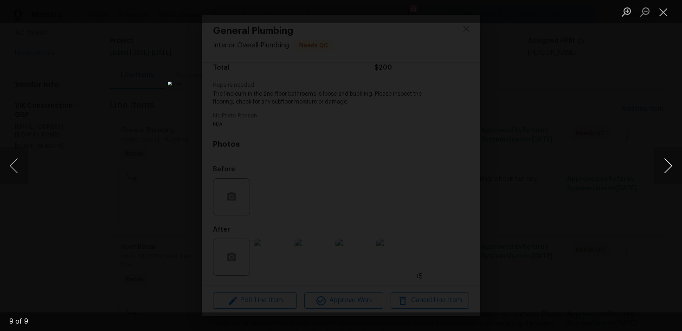
click at [664, 167] on button "Next image" at bounding box center [668, 165] width 28 height 37
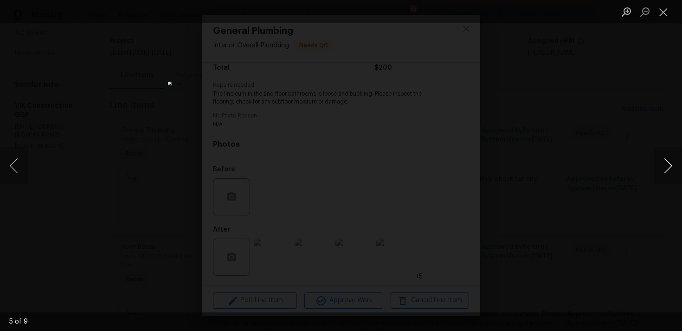
click at [664, 167] on button "Next image" at bounding box center [668, 165] width 28 height 37
click at [665, 163] on button "Next image" at bounding box center [668, 165] width 28 height 37
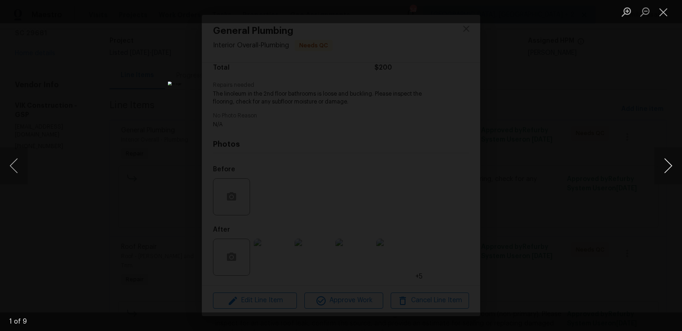
click at [665, 163] on button "Next image" at bounding box center [668, 165] width 28 height 37
click at [664, 13] on button "Close lightbox" at bounding box center [663, 12] width 19 height 16
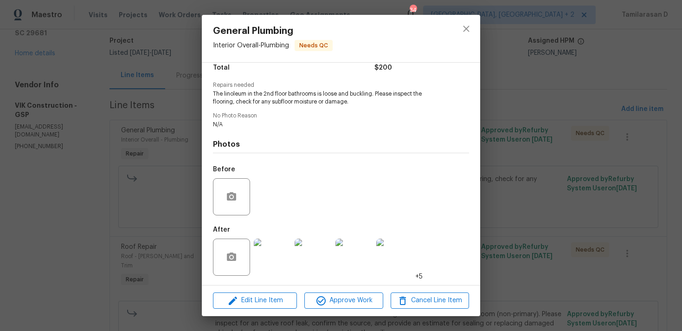
click at [183, 201] on div "General Plumbing Interior Overall - Plumbing Needs QC Vendor VIK Construction A…" at bounding box center [341, 165] width 682 height 331
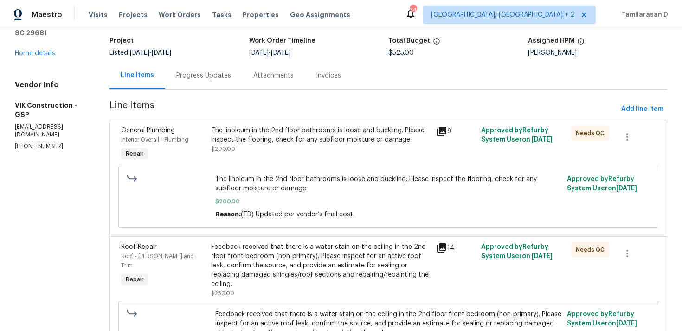
click at [300, 139] on div "The linoleum in the 2nd floor bathrooms is loose and buckling. Please inspect t…" at bounding box center [320, 135] width 219 height 19
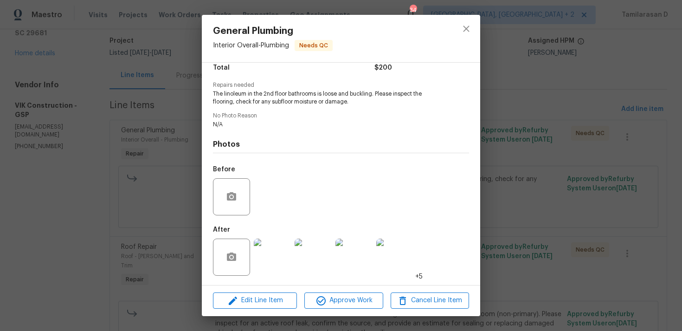
click at [192, 183] on div "General Plumbing Interior Overall - Plumbing Needs QC Vendor VIK Construction A…" at bounding box center [341, 165] width 682 height 331
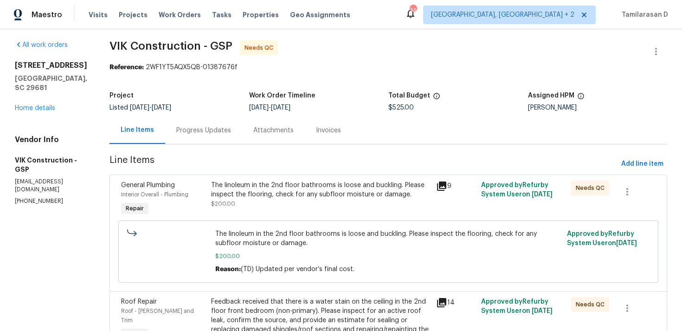
scroll to position [0, 0]
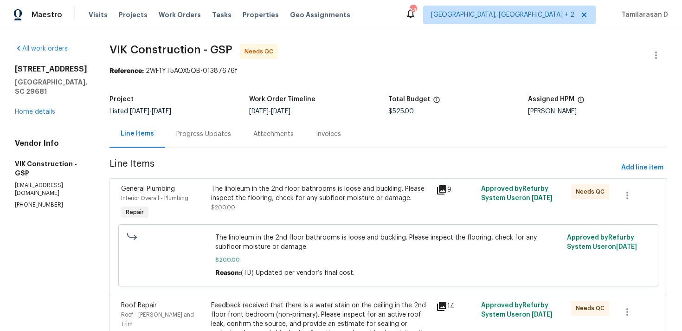
click at [242, 196] on div "The linoleum in the 2nd floor bathrooms is loose and buckling. Please inspect t…" at bounding box center [320, 193] width 219 height 19
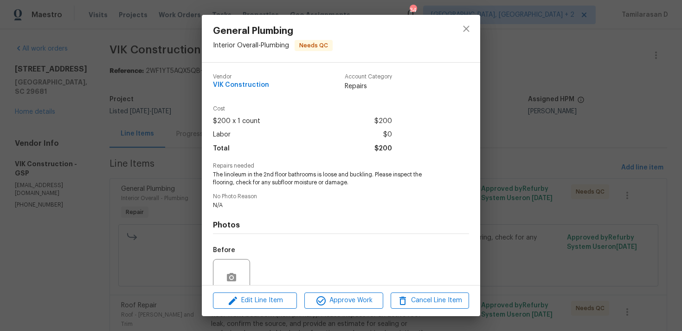
scroll to position [81, 0]
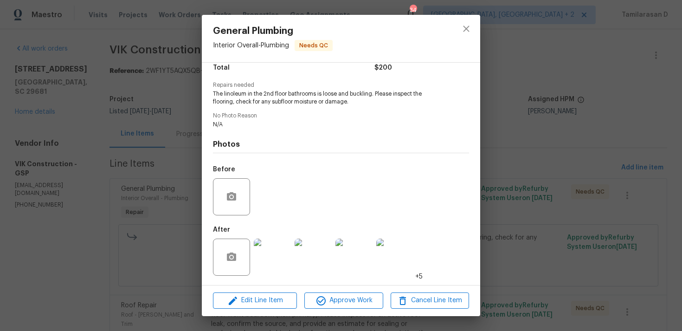
click at [261, 251] on img at bounding box center [272, 256] width 37 height 37
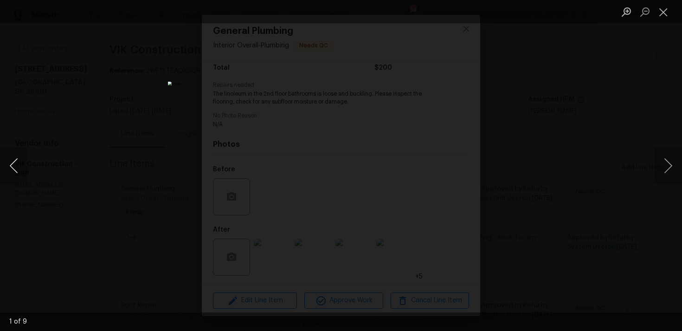
click at [13, 162] on button "Previous image" at bounding box center [14, 165] width 28 height 37
click at [17, 161] on button "Previous image" at bounding box center [14, 165] width 28 height 37
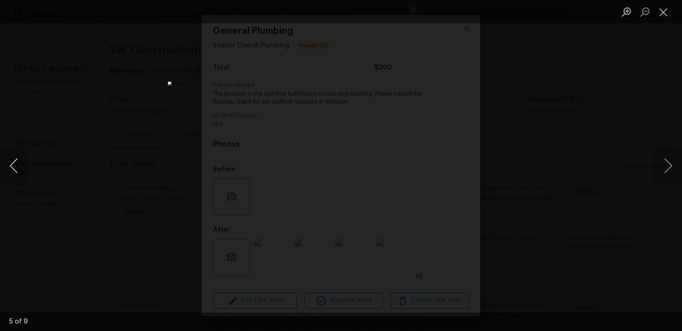
click at [17, 161] on button "Previous image" at bounding box center [14, 165] width 28 height 37
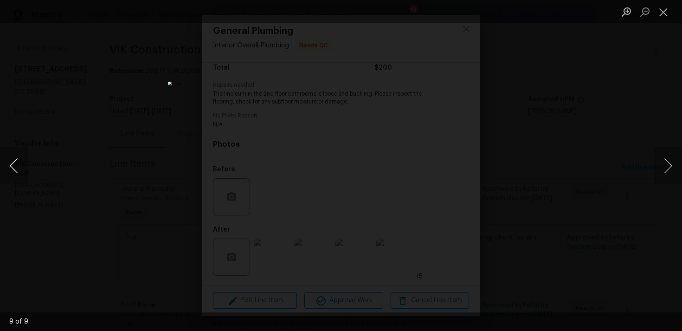
click at [17, 161] on button "Previous image" at bounding box center [14, 165] width 28 height 37
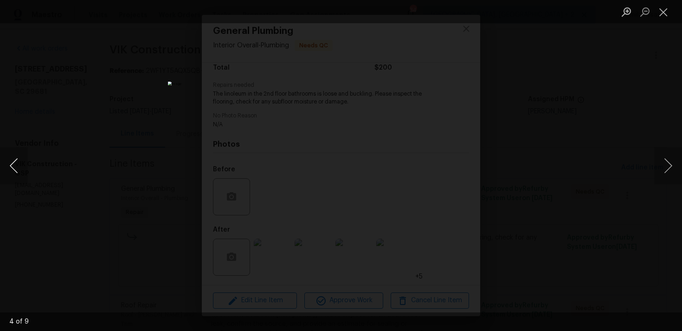
click at [17, 161] on button "Previous image" at bounding box center [14, 165] width 28 height 37
click at [8, 174] on button "Previous image" at bounding box center [14, 165] width 28 height 37
click at [635, 153] on div "Lightbox" at bounding box center [341, 165] width 682 height 331
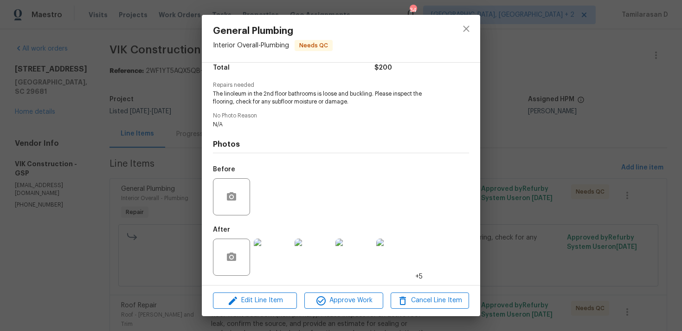
click at [265, 251] on img at bounding box center [272, 256] width 37 height 37
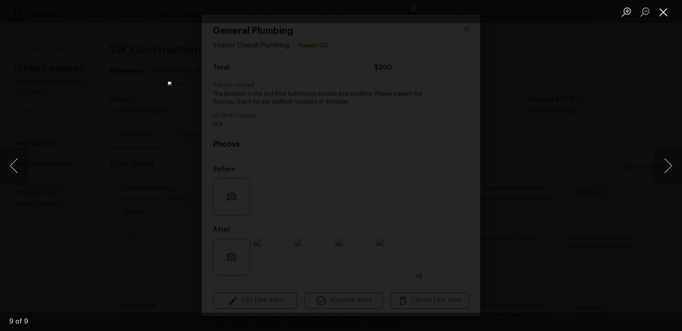
click at [663, 7] on button "Close lightbox" at bounding box center [663, 12] width 19 height 16
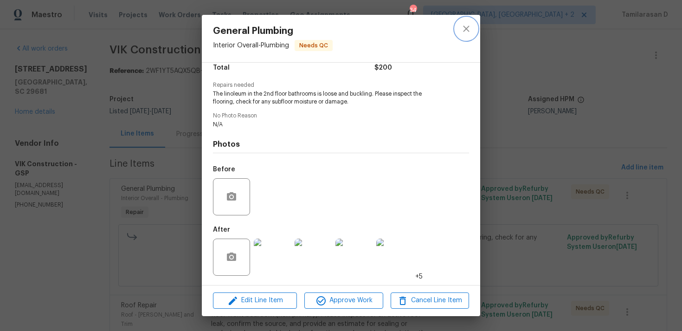
click at [462, 23] on icon "close" at bounding box center [466, 28] width 11 height 11
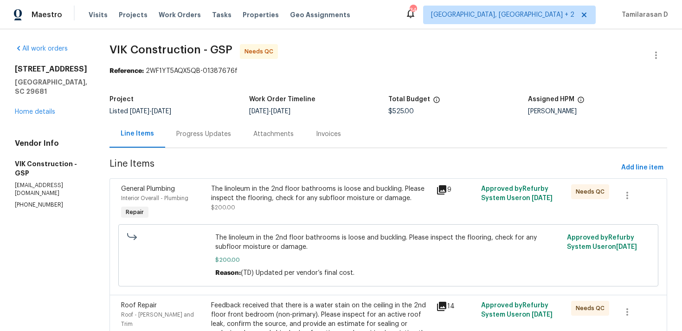
click at [223, 125] on div "Progress Updates" at bounding box center [203, 133] width 77 height 27
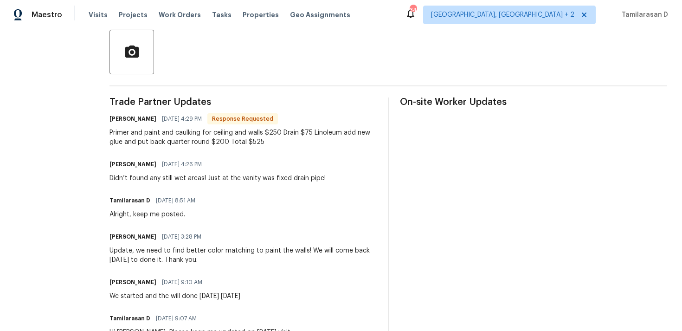
scroll to position [234, 0]
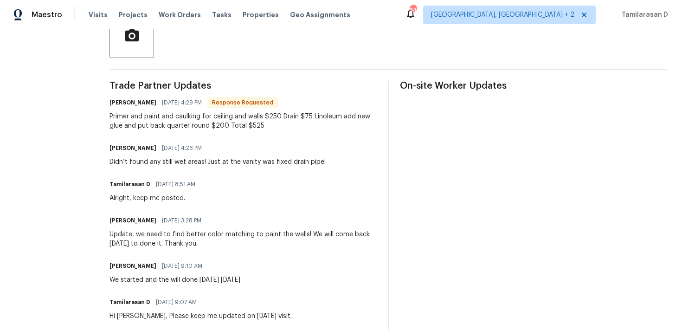
click at [188, 113] on div "Primer and paint and caulking for ceiling and walls $250 Drain $75 Linoleum add…" at bounding box center [243, 121] width 267 height 19
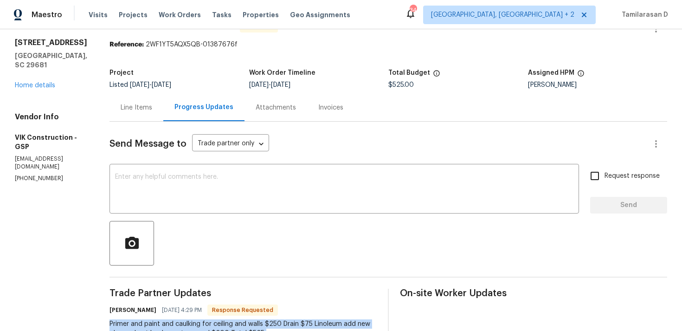
copy div "Primer and paint and caulking for ceiling and walls $250 Drain $75 Linoleum add…"
click at [179, 179] on textarea at bounding box center [344, 190] width 458 height 32
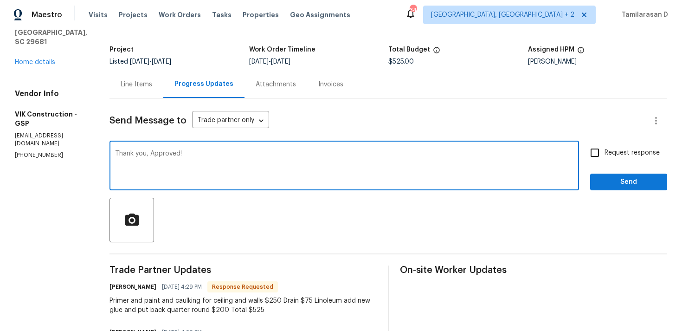
scroll to position [77, 0]
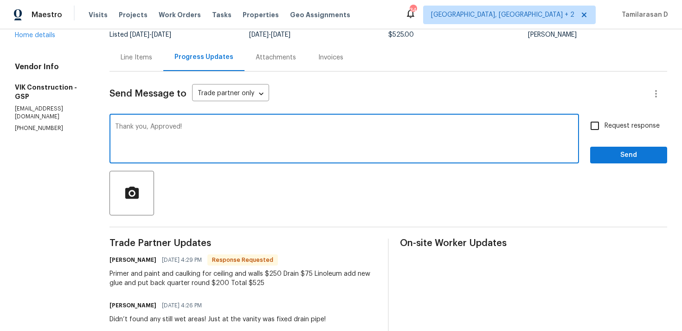
type textarea "Thank you, Approved!"
click at [616, 149] on span "Send" at bounding box center [629, 155] width 62 height 12
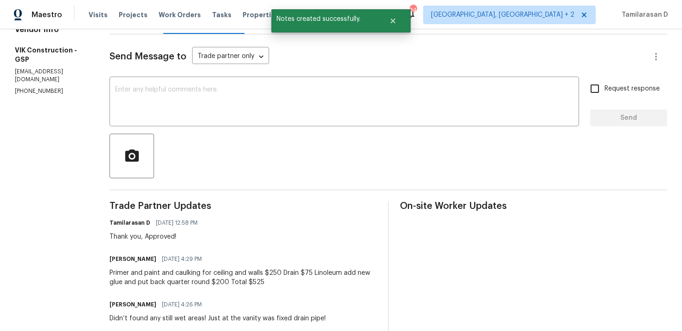
scroll to position [132, 0]
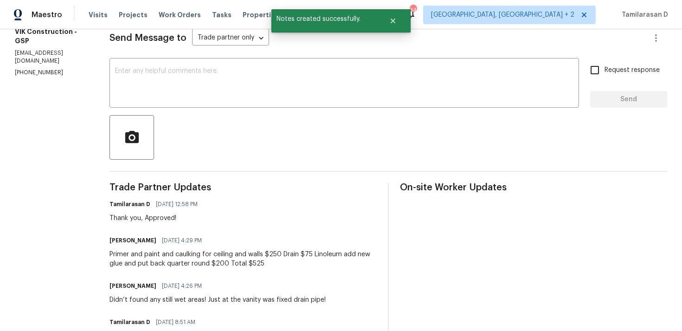
click at [182, 256] on div "Primer and paint and caulking for ceiling and walls $250 Drain $75 Linoleum add…" at bounding box center [243, 259] width 267 height 19
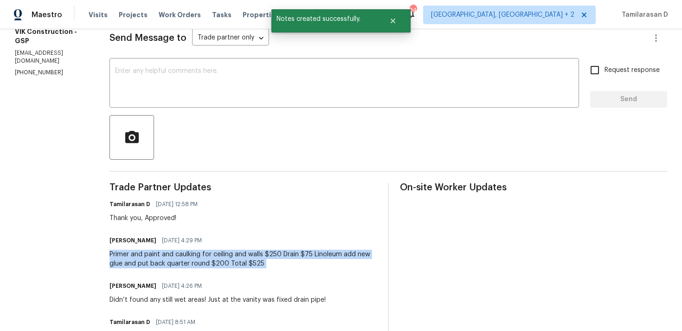
copy div "Primer and paint and caulking for ceiling and walls $250 Drain $75 Linoleum add…"
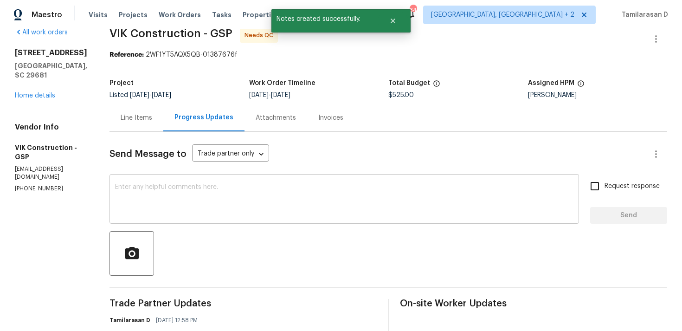
scroll to position [0, 0]
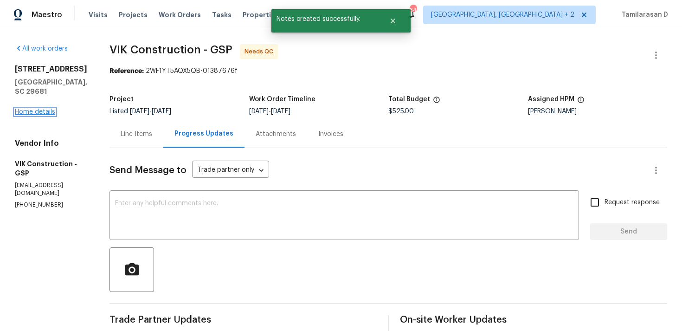
click at [39, 109] on link "Home details" at bounding box center [35, 112] width 40 height 6
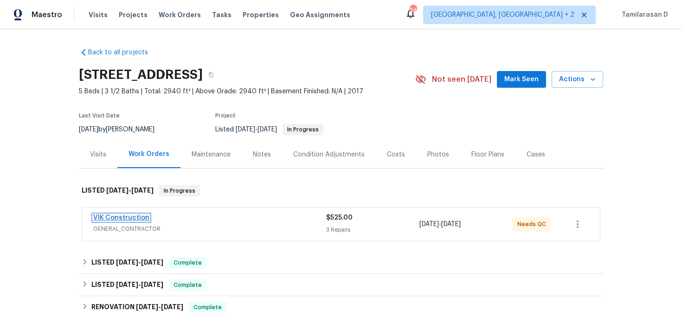
click at [138, 219] on link "VIK Construction" at bounding box center [121, 217] width 56 height 6
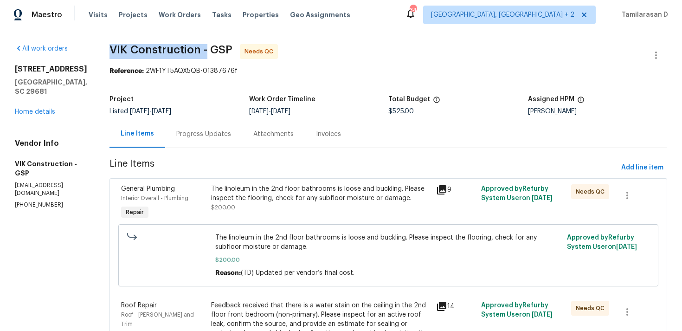
drag, startPoint x: 125, startPoint y: 52, endPoint x: 225, endPoint y: 53, distance: 99.8
click at [225, 53] on div "All work orders [STREET_ADDRESS][PERSON_NAME] Home details Vendor Info VIK Cons…" at bounding box center [341, 319] width 682 height 580
copy span "VIK Construction -"
click at [657, 51] on icon "button" at bounding box center [656, 55] width 11 height 11
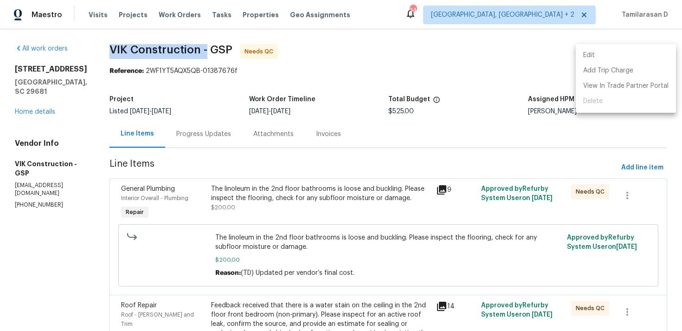
click at [599, 52] on li "Edit" at bounding box center [626, 55] width 100 height 15
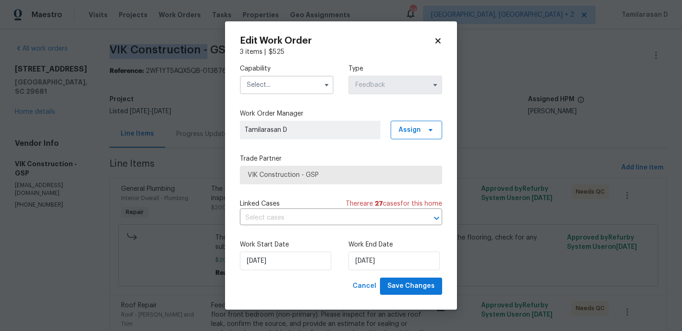
click at [309, 84] on input "text" at bounding box center [287, 85] width 94 height 19
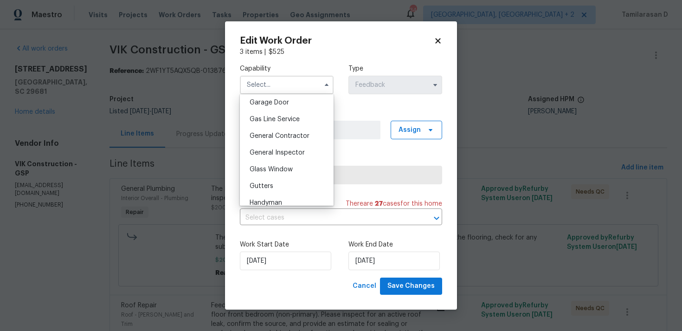
scroll to position [430, 0]
click at [264, 182] on span "Handyman" at bounding box center [266, 185] width 32 height 6
type input "Handyman"
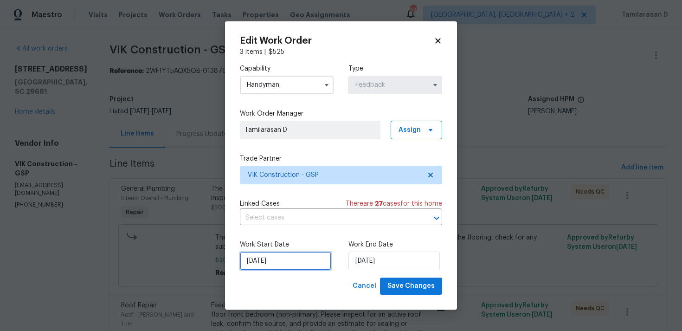
click at [286, 263] on input "[DATE]" at bounding box center [285, 260] width 91 height 19
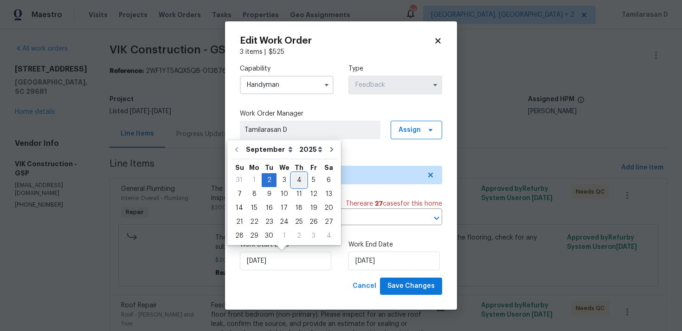
click at [296, 180] on div "4" at bounding box center [299, 180] width 14 height 13
type input "[DATE]"
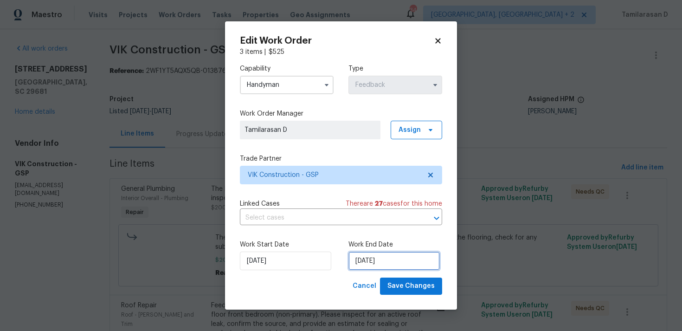
click at [368, 257] on input "[DATE]" at bounding box center [393, 260] width 91 height 19
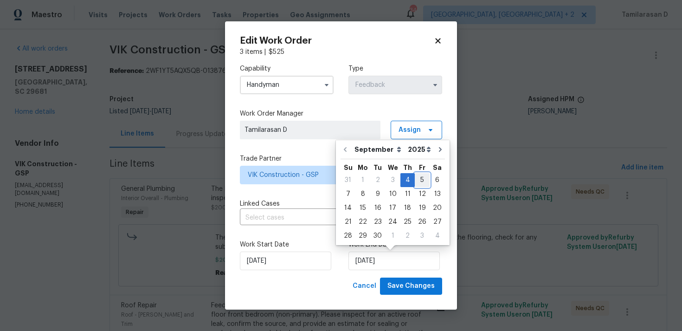
click at [417, 177] on div "5" at bounding box center [422, 180] width 15 height 13
type input "[DATE]"
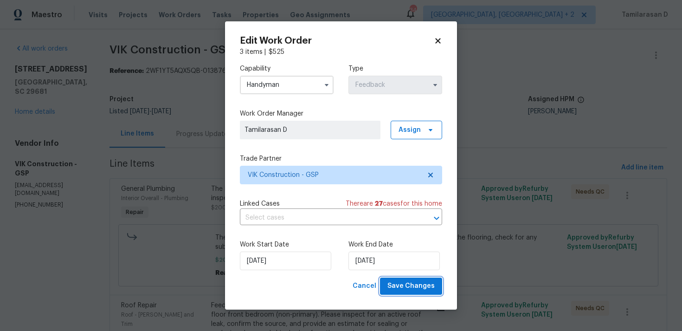
click at [412, 290] on span "Save Changes" at bounding box center [410, 286] width 47 height 12
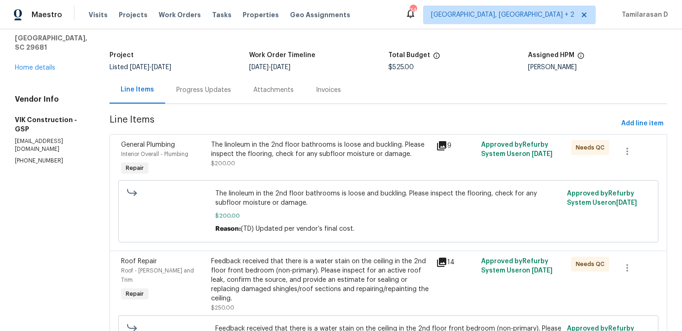
scroll to position [0, 0]
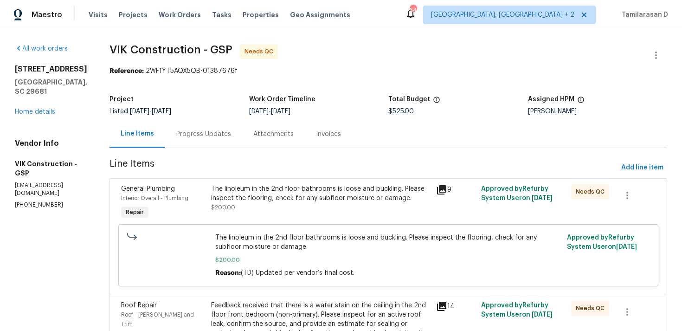
click at [269, 188] on div "The linoleum in the 2nd floor bathrooms is loose and buckling. Please inspect t…" at bounding box center [320, 193] width 219 height 19
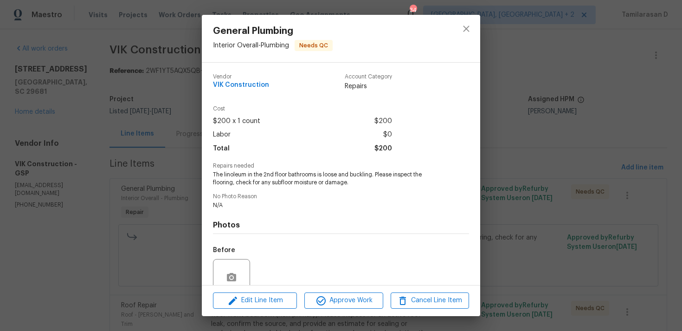
scroll to position [81, 0]
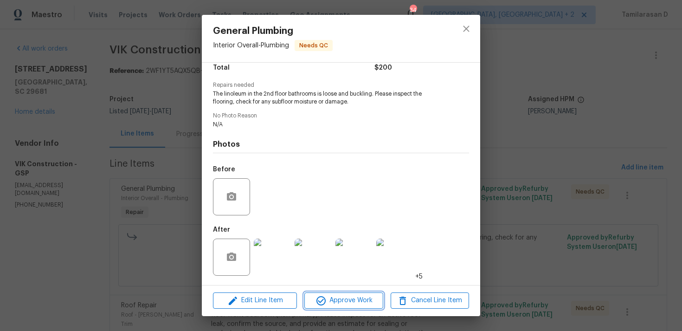
click at [335, 300] on span "Approve Work" at bounding box center [343, 301] width 73 height 12
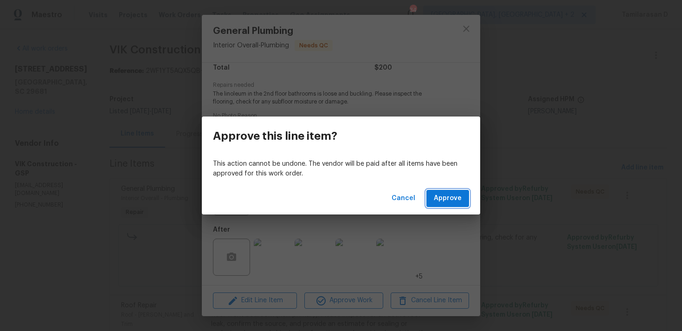
click at [461, 197] on span "Approve" at bounding box center [448, 199] width 28 height 12
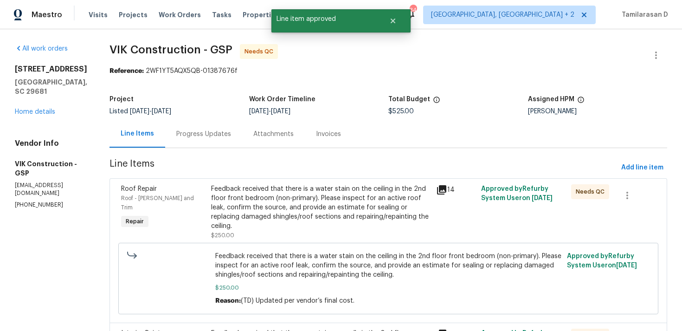
click at [340, 198] on div "Feedback received that there is a water stain on the ceiling in the 2nd floor f…" at bounding box center [320, 207] width 219 height 46
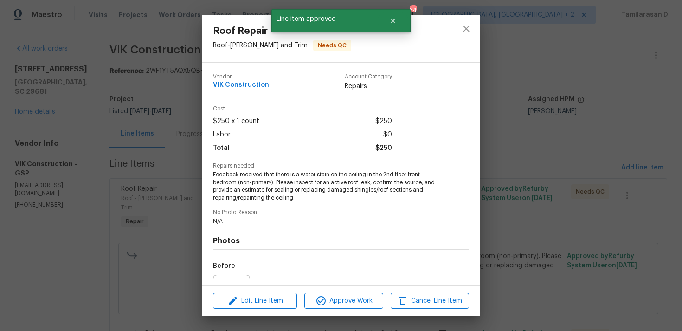
scroll to position [97, 0]
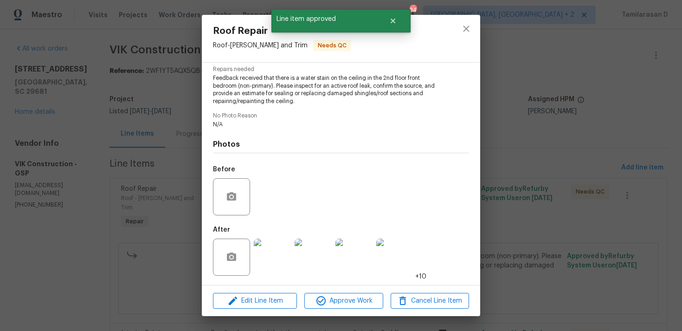
click at [273, 251] on img at bounding box center [272, 256] width 37 height 37
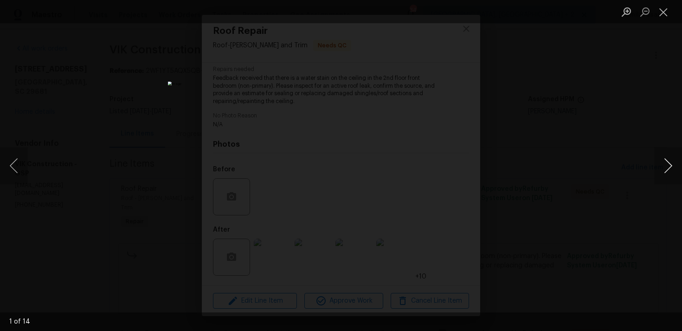
click at [662, 165] on button "Next image" at bounding box center [668, 165] width 28 height 37
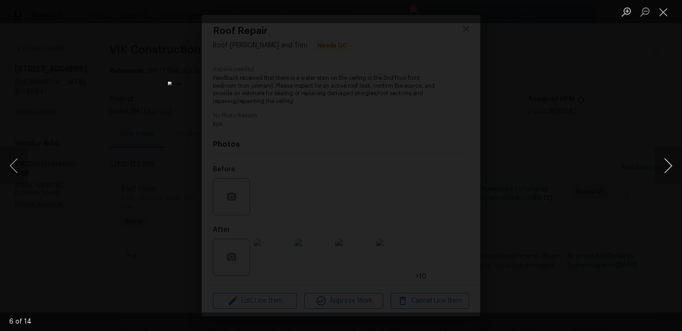
click at [662, 165] on button "Next image" at bounding box center [668, 165] width 28 height 37
click at [669, 165] on button "Next image" at bounding box center [668, 165] width 28 height 37
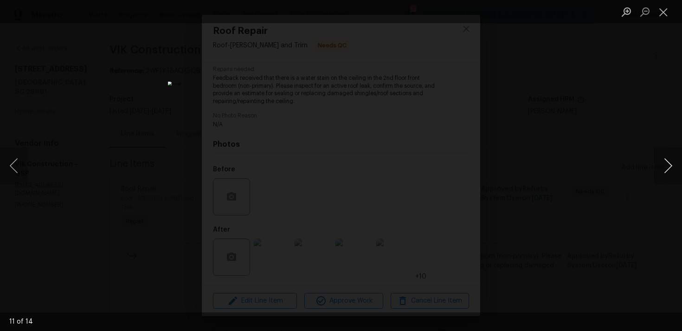
click at [669, 165] on button "Next image" at bounding box center [668, 165] width 28 height 37
click at [549, 139] on div "Lightbox" at bounding box center [341, 165] width 682 height 331
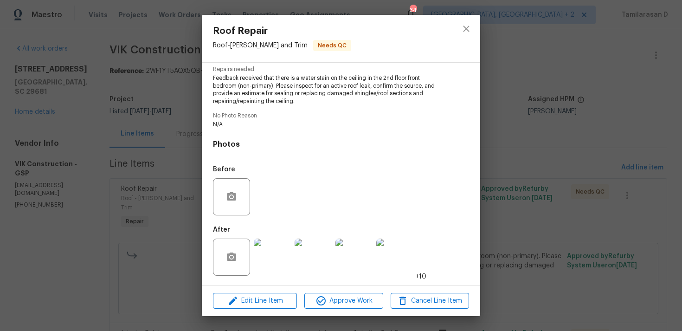
click at [139, 68] on div "Roof Repair Roof - [PERSON_NAME] and Trim Needs QC Vendor VIK Construction Acco…" at bounding box center [341, 165] width 682 height 331
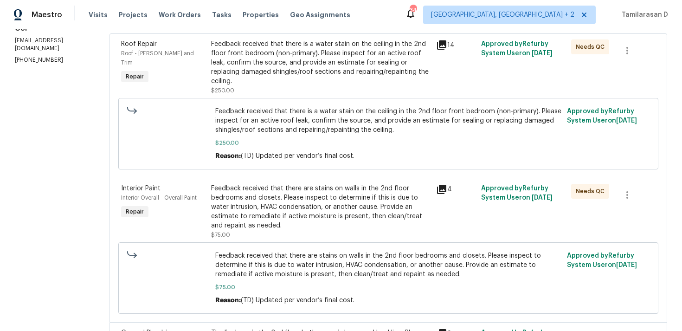
scroll to position [0, 0]
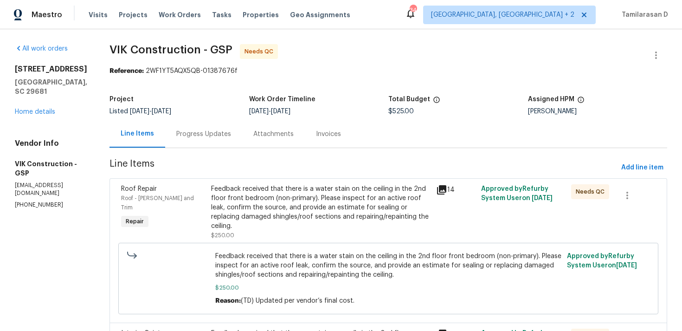
click at [214, 137] on div "Progress Updates" at bounding box center [203, 133] width 55 height 9
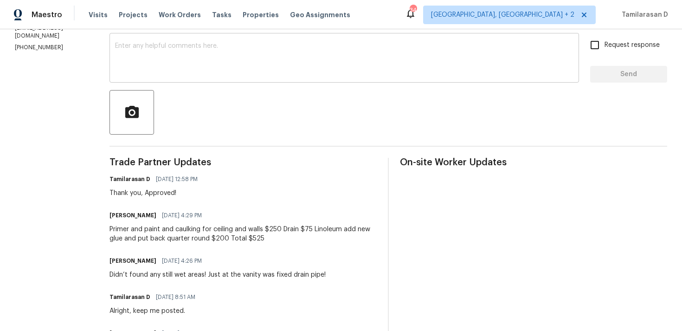
scroll to position [178, 0]
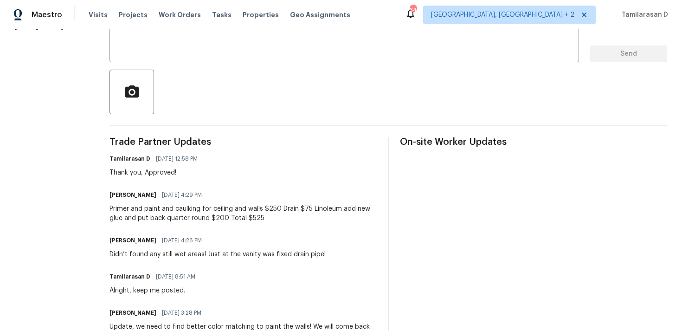
click at [220, 211] on div "Primer and paint and caulking for ceiling and walls $250 Drain $75 Linoleum add…" at bounding box center [243, 213] width 267 height 19
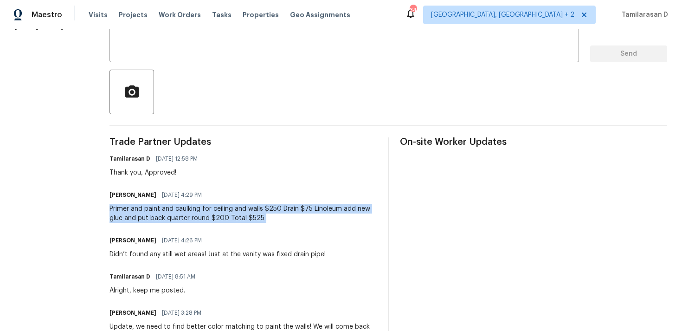
scroll to position [0, 0]
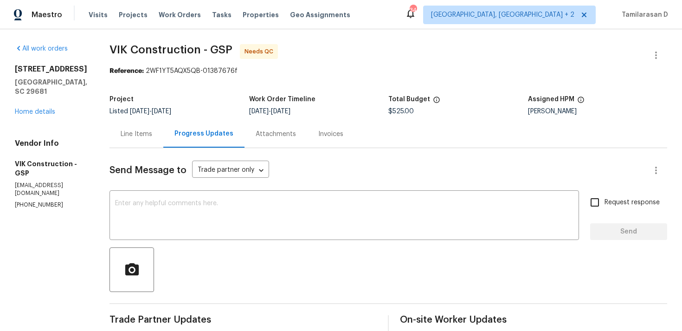
click at [152, 126] on div "Line Items" at bounding box center [137, 133] width 54 height 27
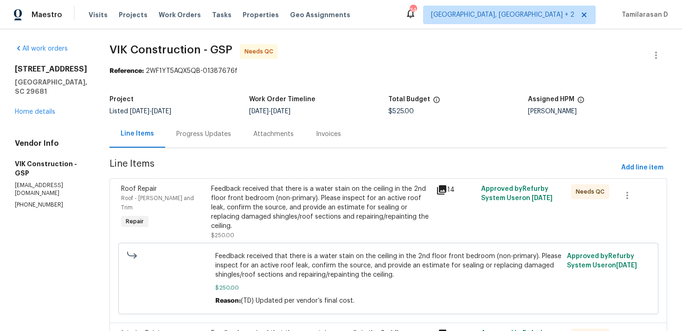
click at [305, 187] on div "Feedback received that there is a water stain on the ceiling in the 2nd floor f…" at bounding box center [320, 207] width 219 height 46
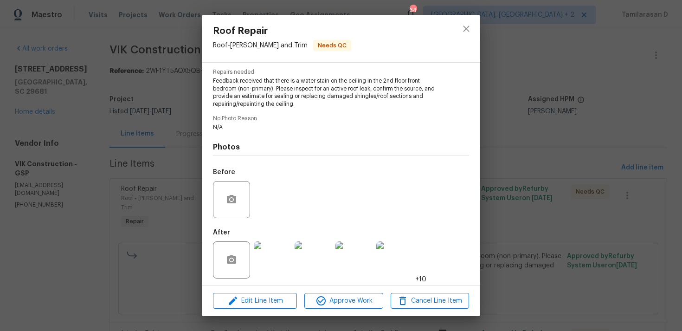
scroll to position [97, 0]
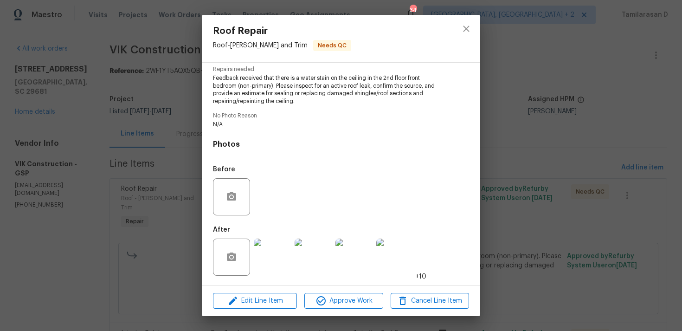
click at [338, 309] on div "Edit Line Item Approve Work Cancel Line Item" at bounding box center [341, 300] width 278 height 31
click at [342, 303] on span "Approve Work" at bounding box center [343, 301] width 73 height 12
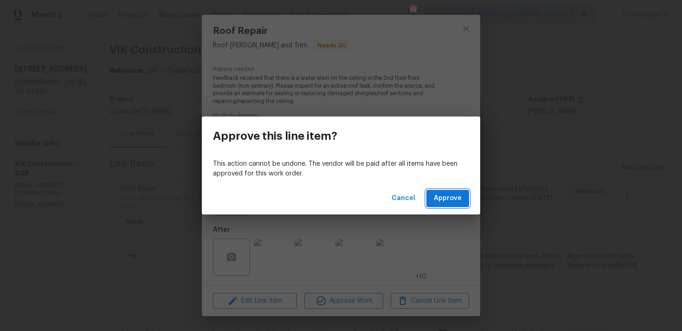
click at [455, 206] on button "Approve" at bounding box center [447, 198] width 43 height 17
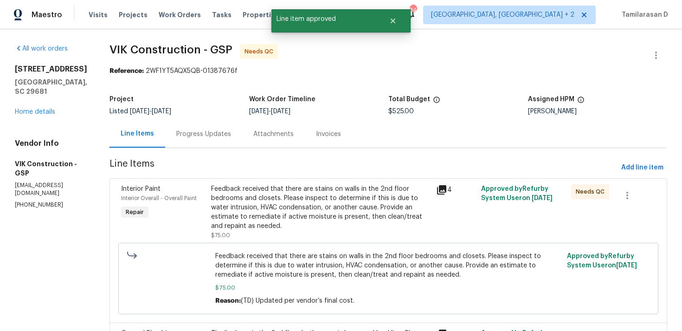
click at [315, 201] on div "Feedback received that there are stains on walls in the 2nd floor bedrooms and …" at bounding box center [320, 207] width 219 height 46
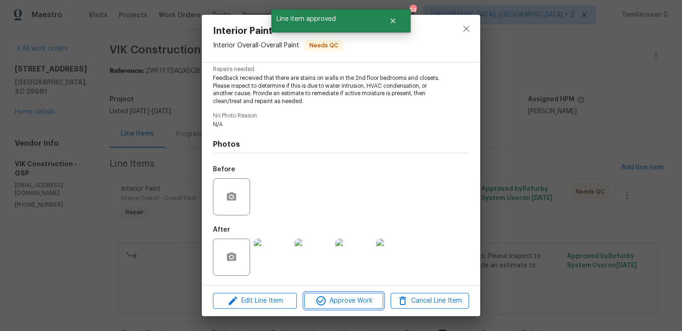
click at [335, 300] on span "Approve Work" at bounding box center [343, 301] width 73 height 12
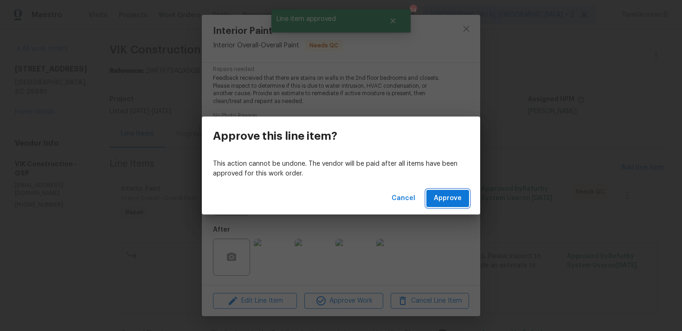
click at [445, 197] on span "Approve" at bounding box center [448, 199] width 28 height 12
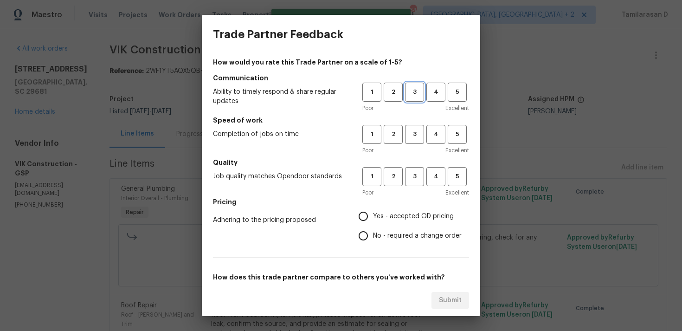
click at [408, 90] on span "3" at bounding box center [414, 92] width 17 height 11
click at [416, 132] on span "3" at bounding box center [414, 134] width 17 height 11
click at [414, 182] on button "3" at bounding box center [414, 176] width 19 height 19
click at [361, 232] on input "No - required a change order" at bounding box center [363, 235] width 19 height 19
radio input "true"
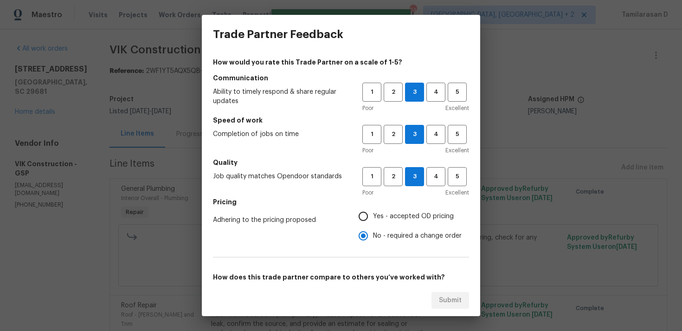
scroll to position [140, 0]
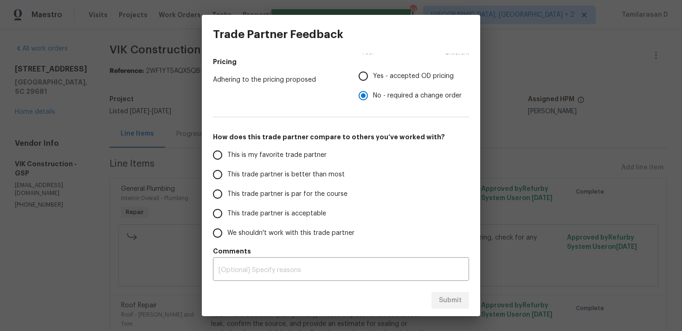
click at [230, 194] on span "This trade partner is par for the course" at bounding box center [287, 194] width 120 height 10
click at [227, 194] on input "This trade partner is par for the course" at bounding box center [217, 193] width 19 height 19
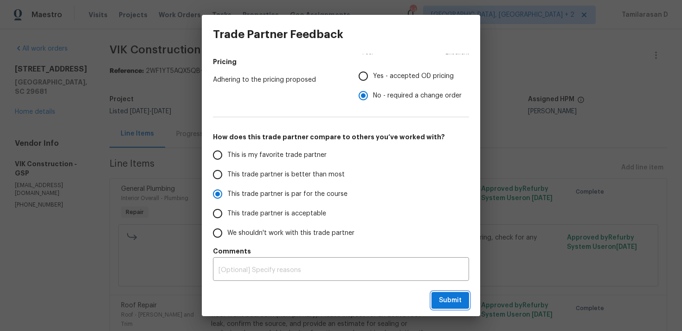
click at [442, 295] on span "Submit" at bounding box center [450, 301] width 23 height 12
radio input "true"
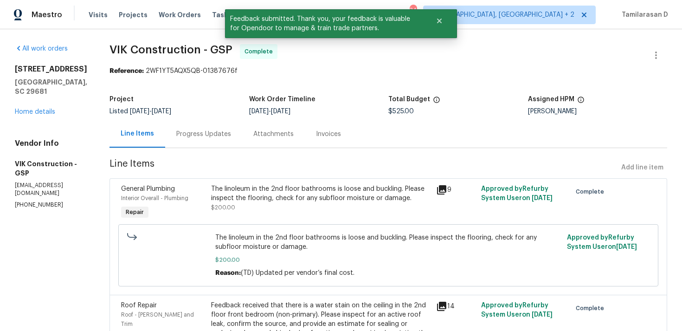
click at [218, 146] on div "Progress Updates" at bounding box center [203, 133] width 77 height 27
